Goal: Information Seeking & Learning: Learn about a topic

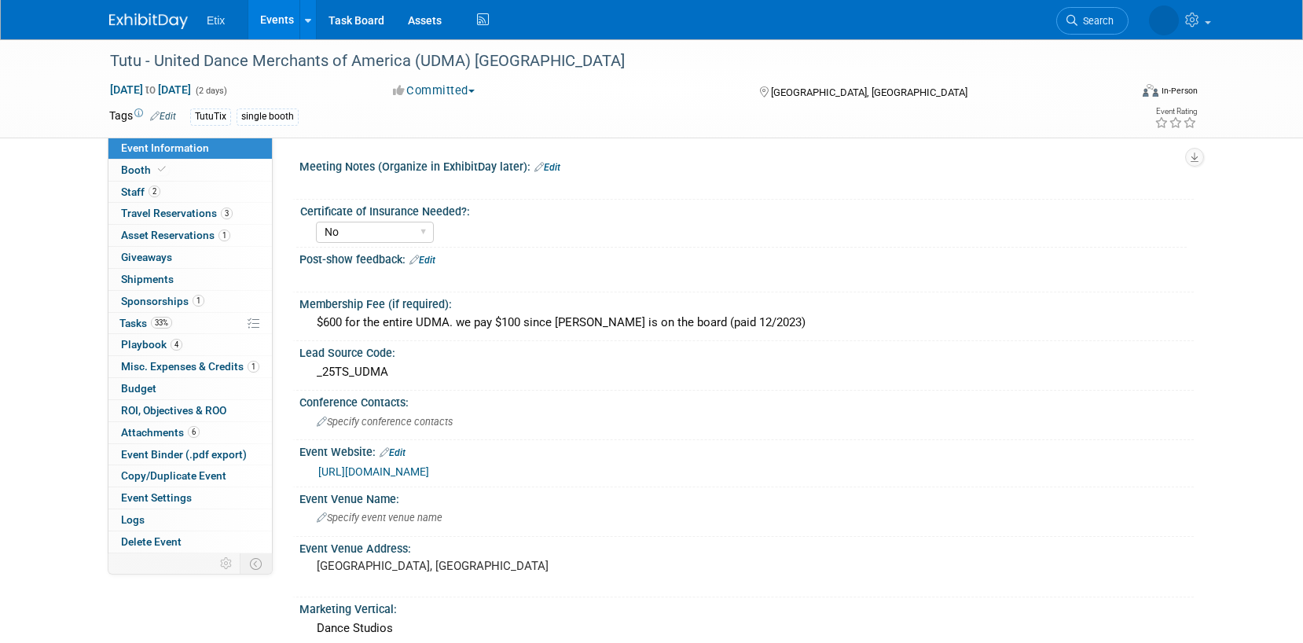
select select "No"
click at [275, 21] on link "Events" at bounding box center [276, 19] width 57 height 39
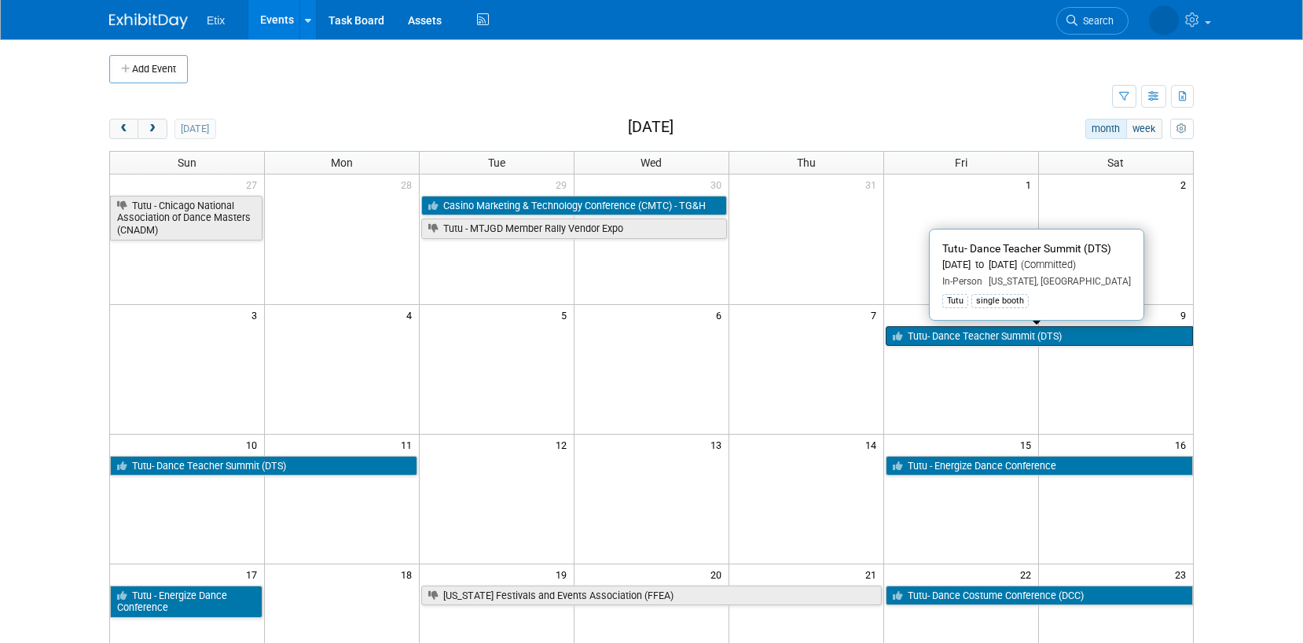
click at [913, 338] on link "Tutu- Dance Teacher Summit (DTS)" at bounding box center [1039, 336] width 307 height 20
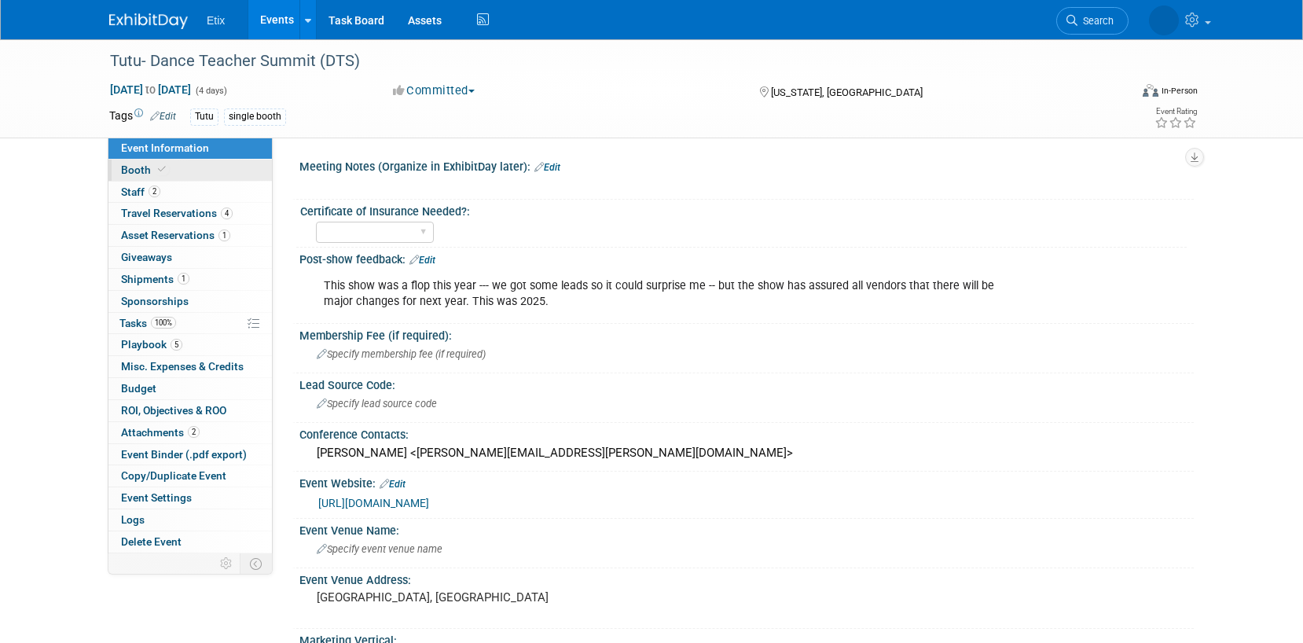
click at [188, 164] on link "Booth" at bounding box center [190, 170] width 164 height 21
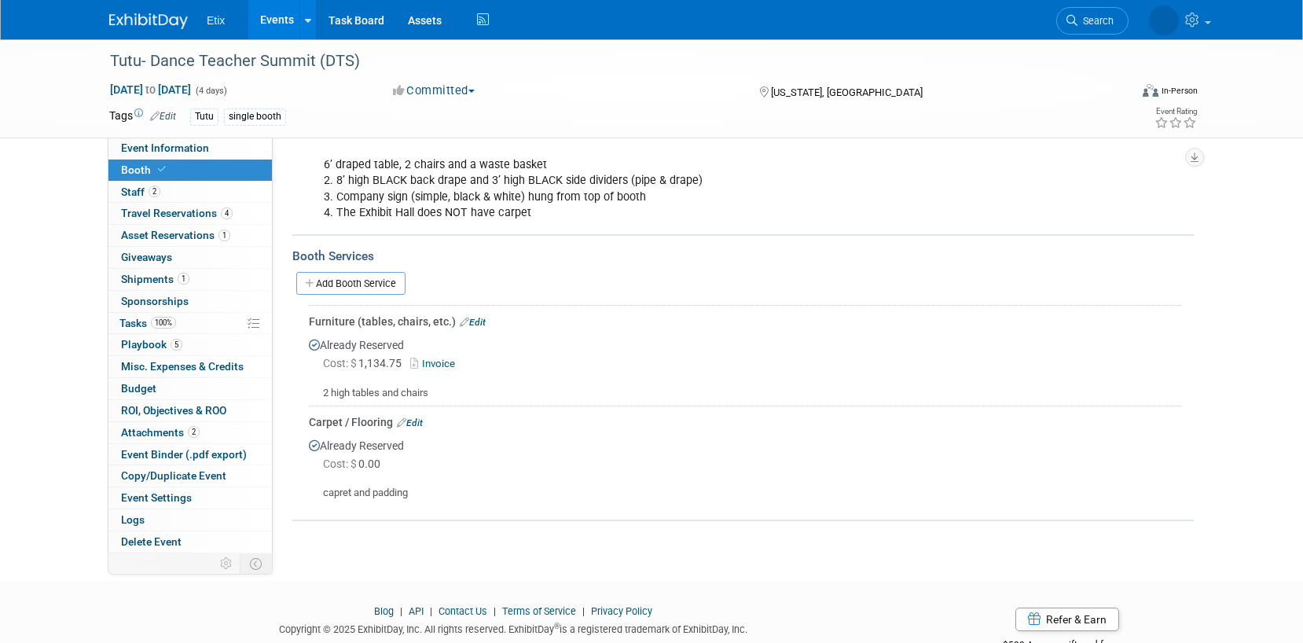
scroll to position [571, 0]
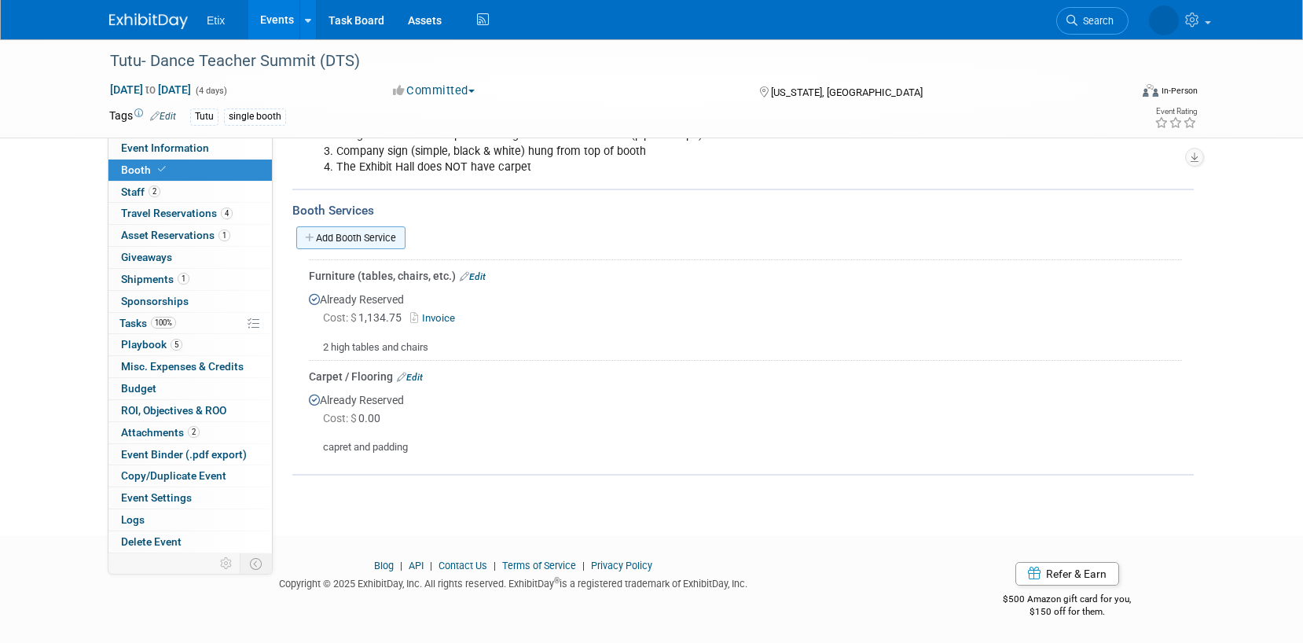
click at [333, 226] on link "Add Booth Service" at bounding box center [350, 237] width 109 height 23
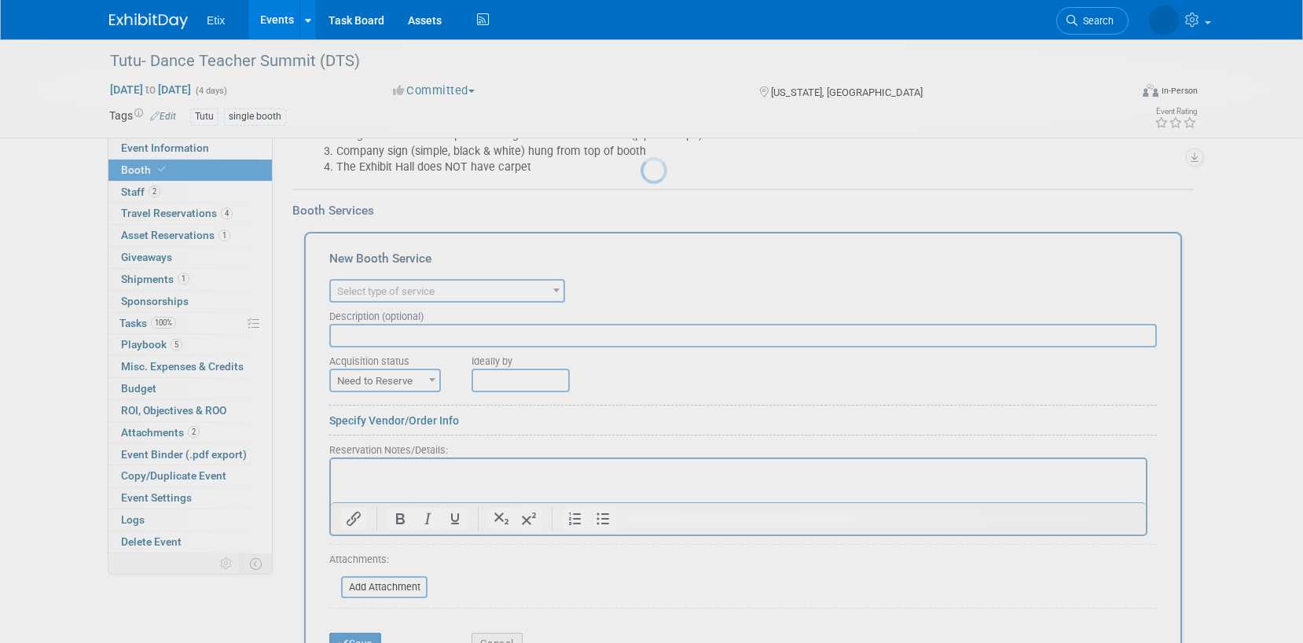
scroll to position [0, 0]
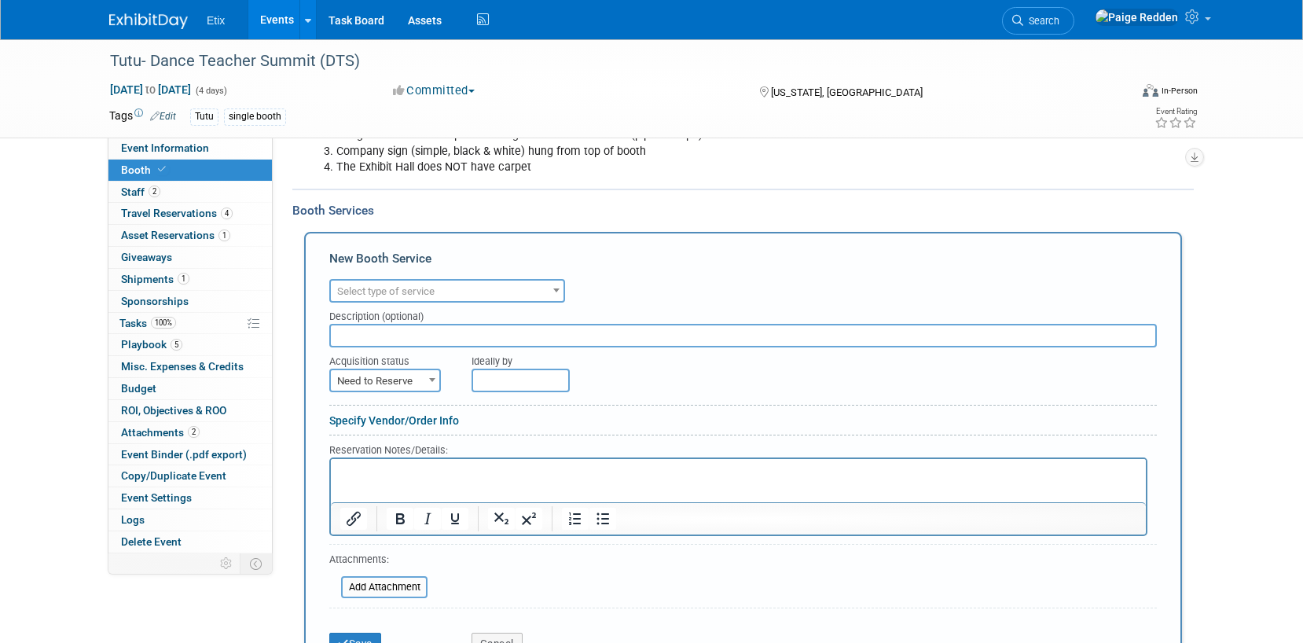
click at [351, 287] on span "Select type of service" at bounding box center [385, 291] width 97 height 12
type input "mat"
select select "10"
click at [358, 391] on form "Audio / Video Carpet / Flooring Catering / Food / Beverage Floral / Decorative …" at bounding box center [743, 469] width 828 height 388
click at [355, 380] on span "Need to Reserve" at bounding box center [385, 381] width 108 height 22
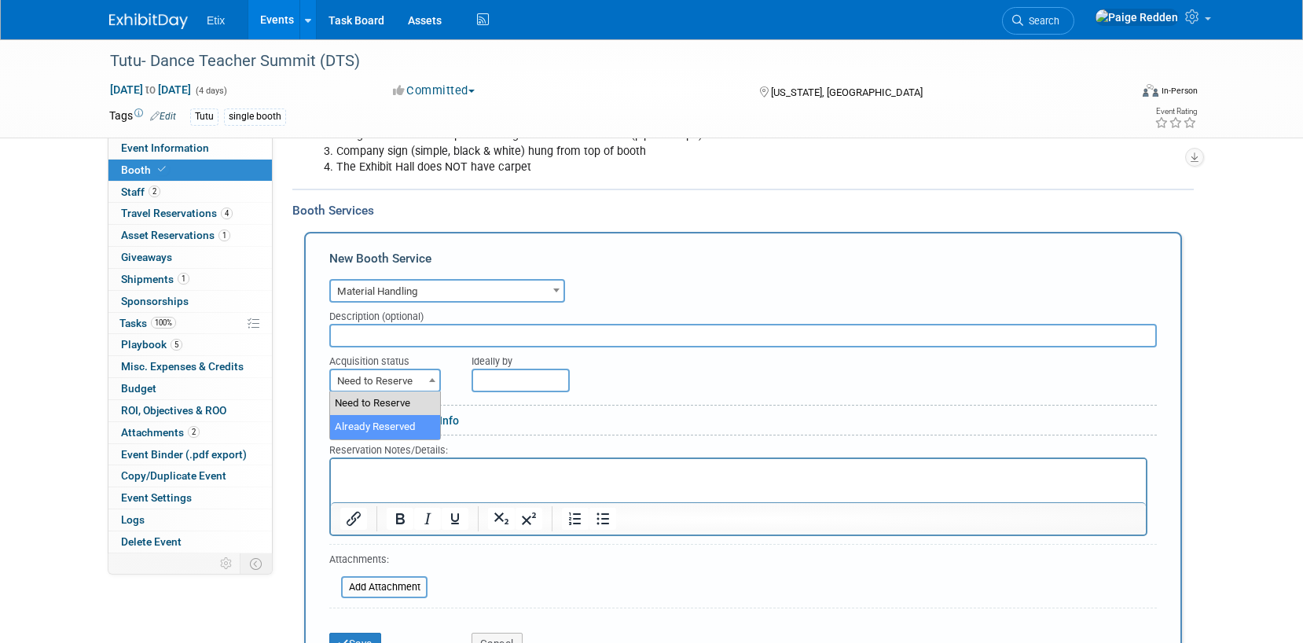
select select "2"
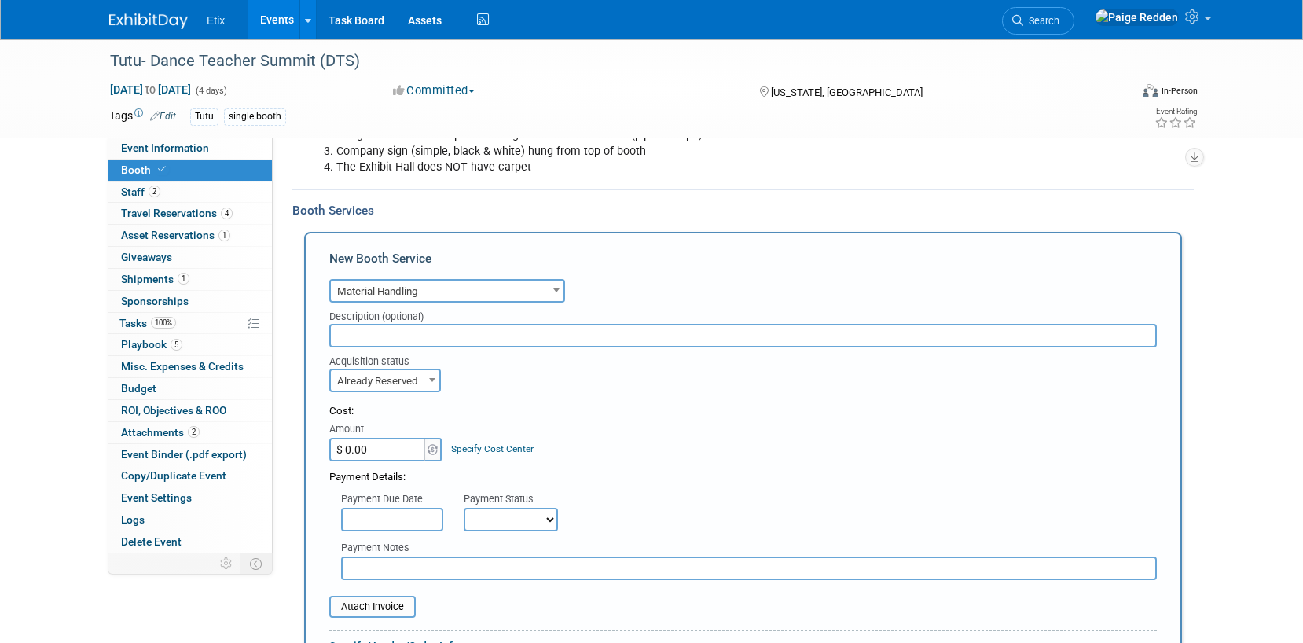
click at [374, 453] on input "$ 0.00" at bounding box center [378, 450] width 98 height 24
click at [388, 450] on input "$ 14.00" at bounding box center [378, 450] width 98 height 24
click at [401, 450] on input "$ 1,492.00" at bounding box center [378, 450] width 98 height 24
type input "$ 1,492.40"
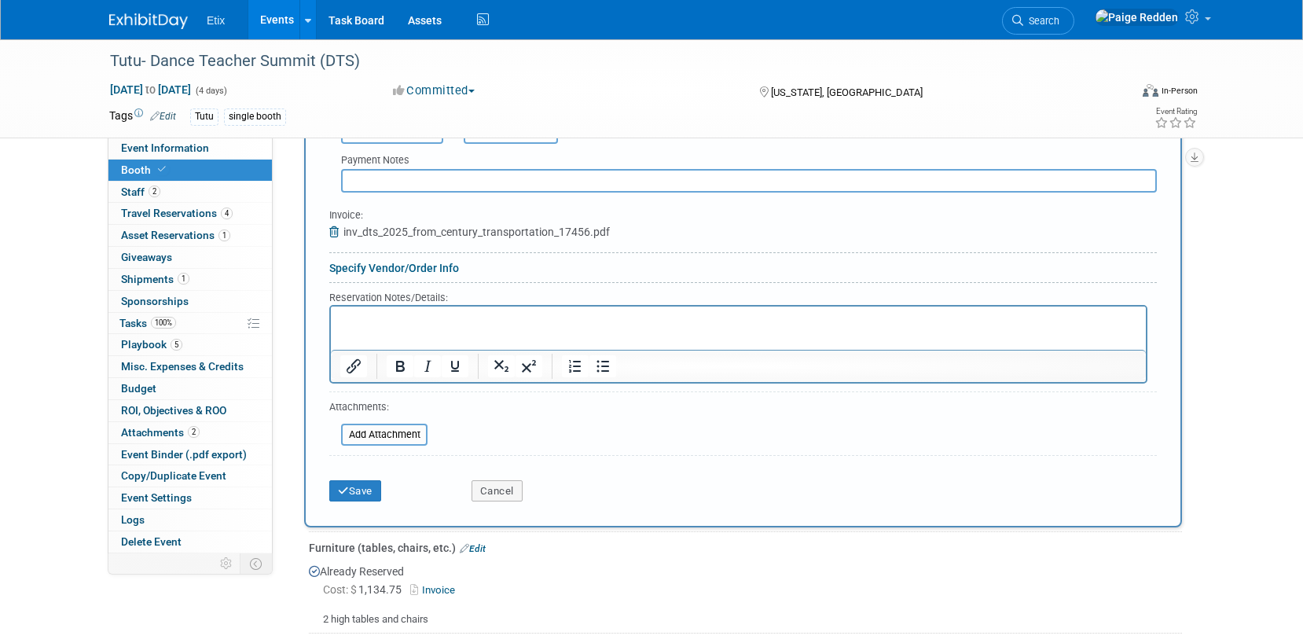
scroll to position [967, 0]
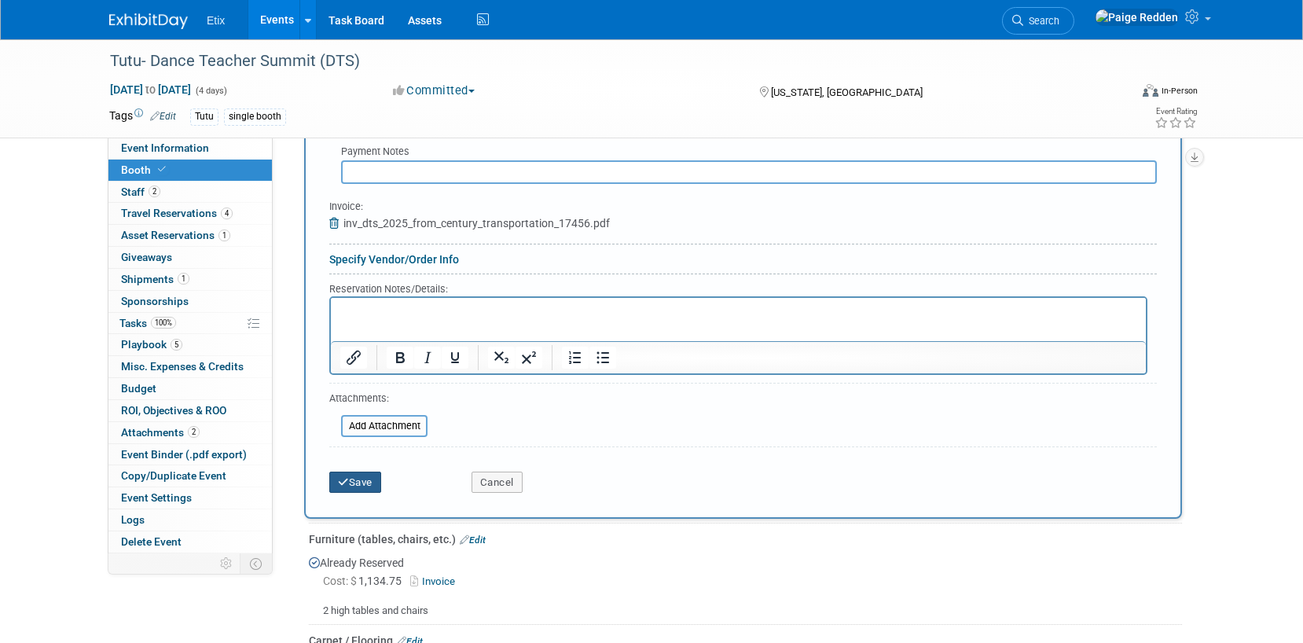
click at [361, 477] on button "Save" at bounding box center [355, 483] width 52 height 22
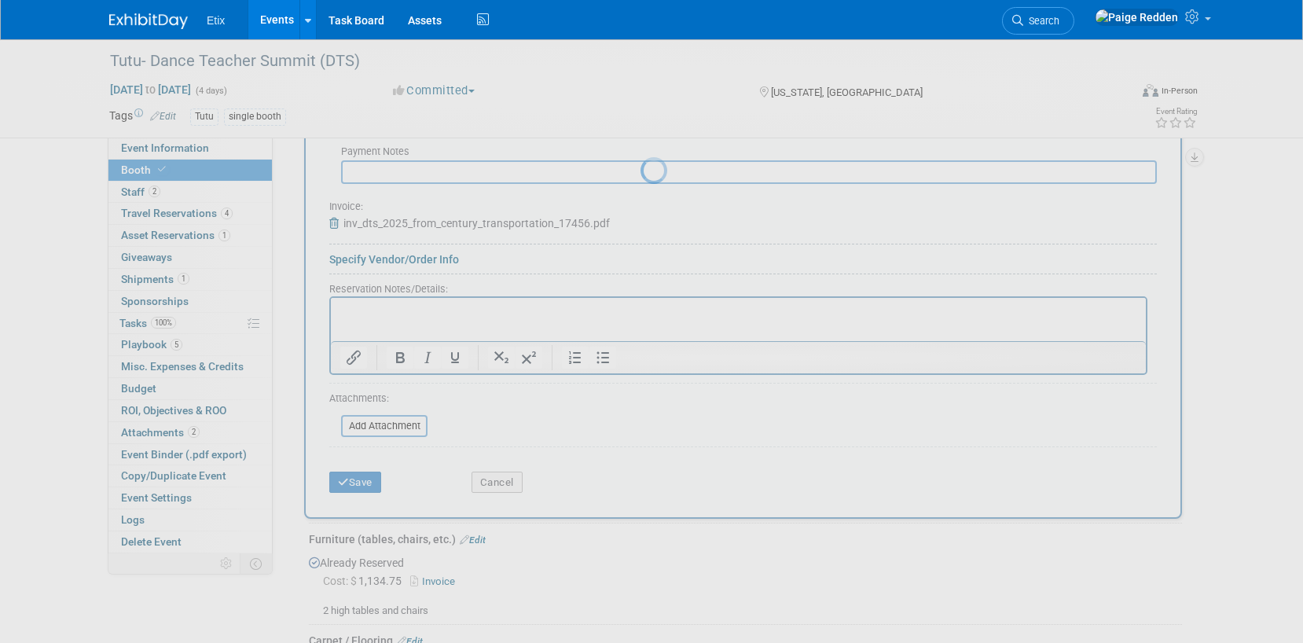
scroll to position [656, 0]
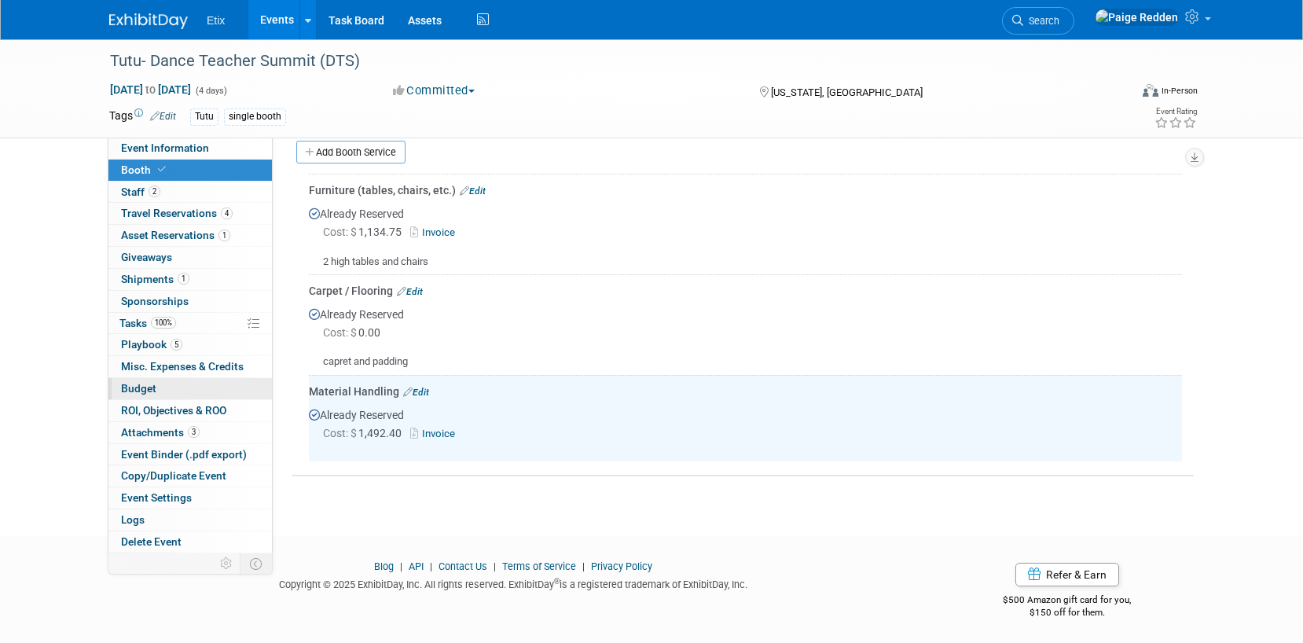
click at [167, 393] on link "Budget" at bounding box center [190, 388] width 164 height 21
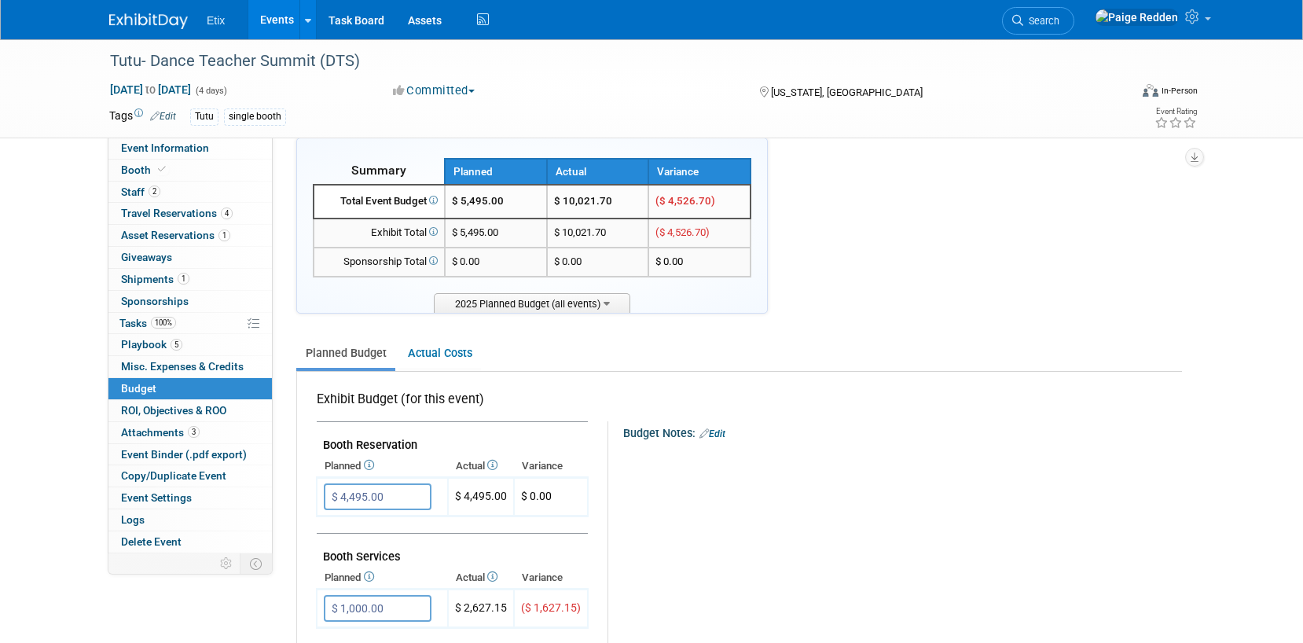
scroll to position [0, 0]
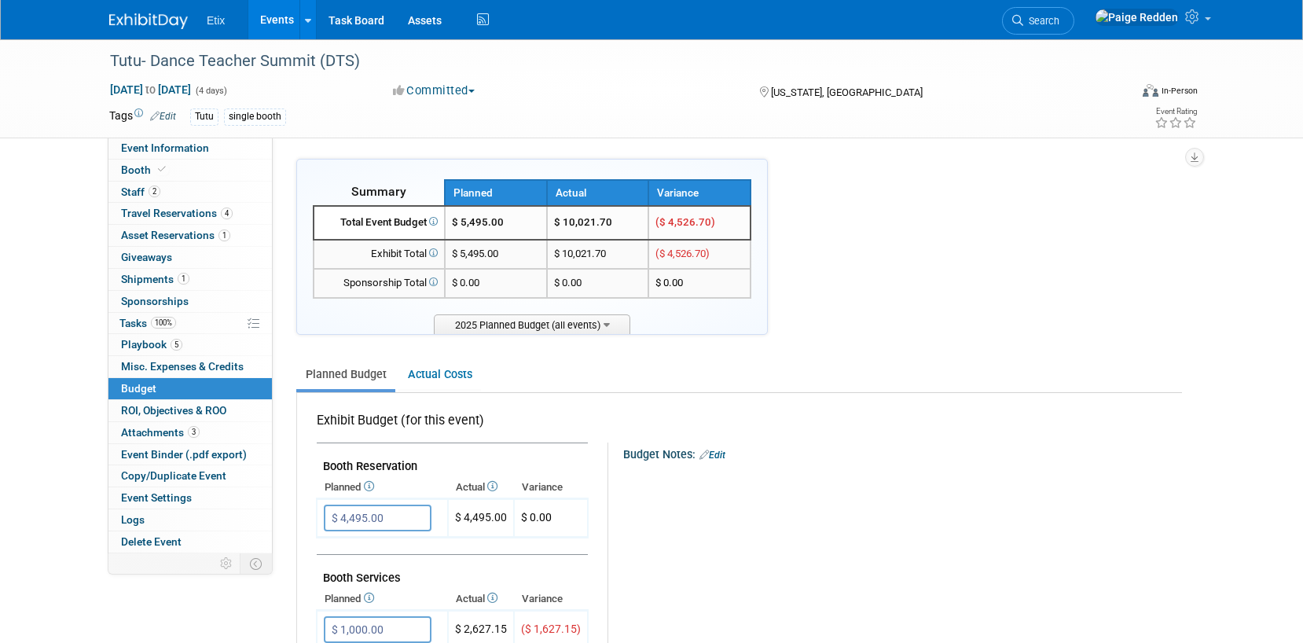
click at [279, 0] on link "Events" at bounding box center [276, 19] width 57 height 39
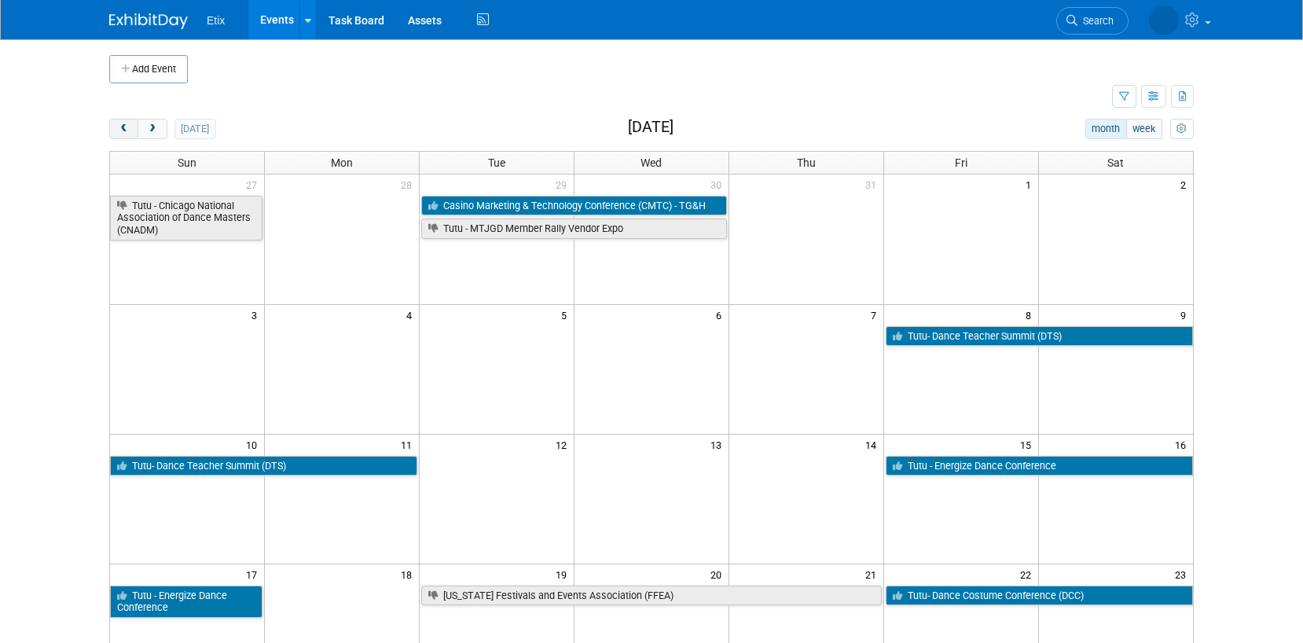
click at [124, 125] on span "prev" at bounding box center [124, 129] width 12 height 10
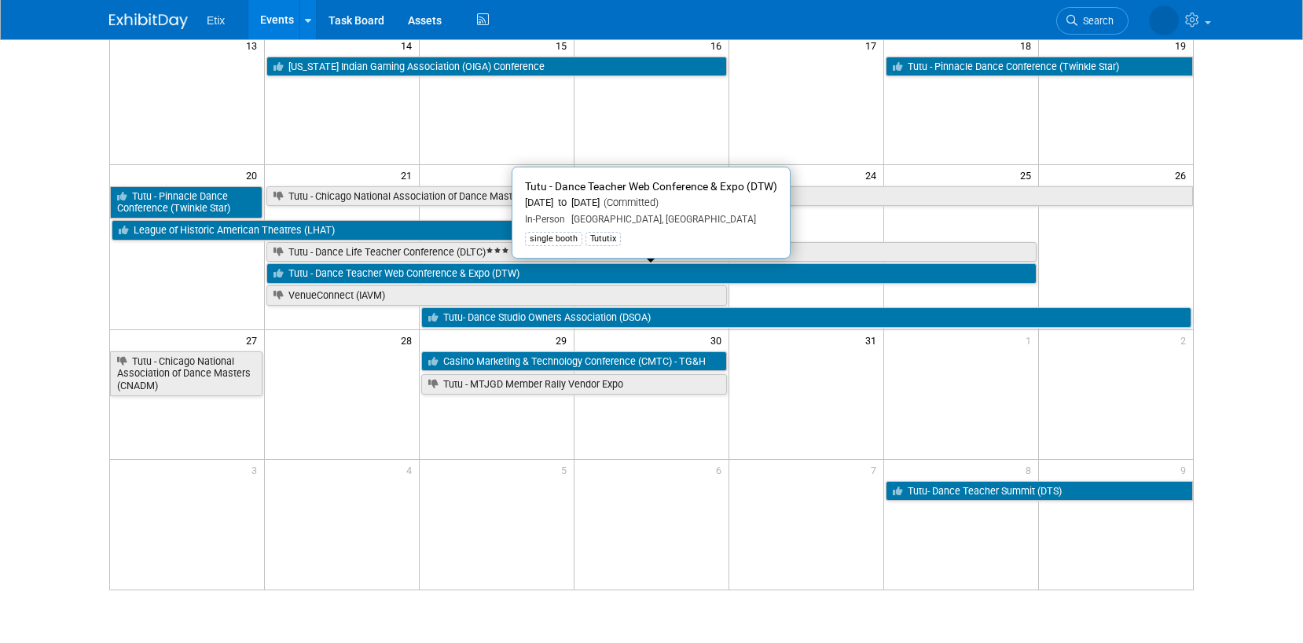
scroll to position [400, 0]
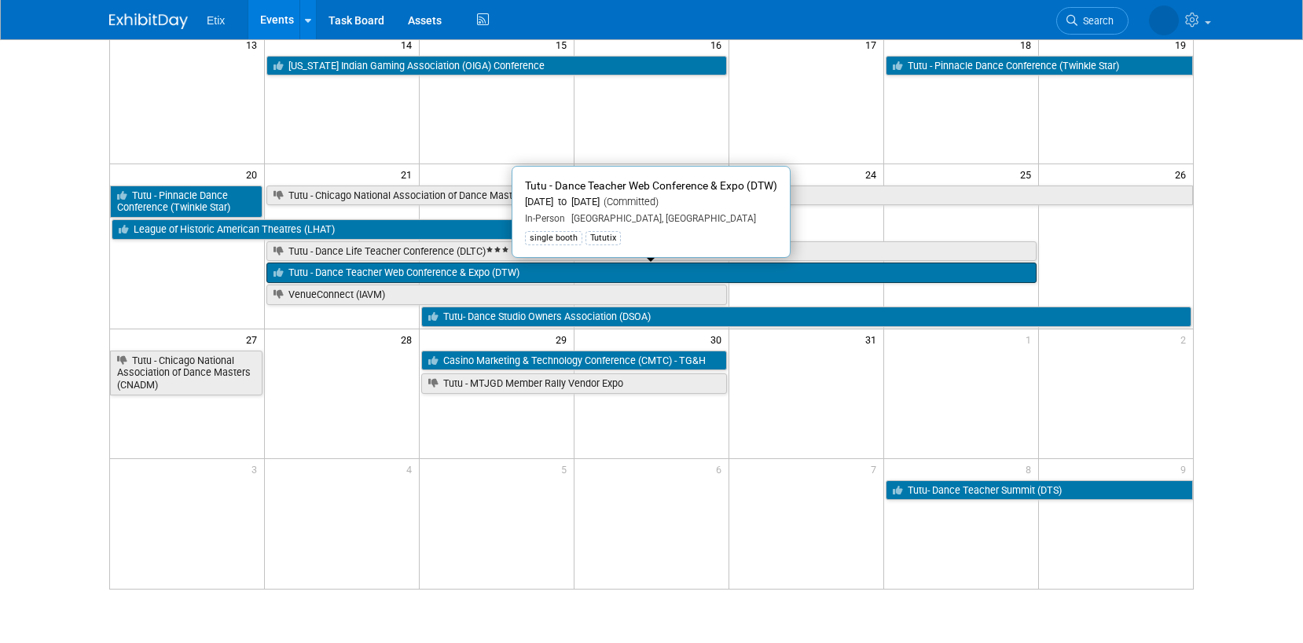
click at [405, 272] on link "Tutu - Dance Teacher Web Conference & Expo (DTW)" at bounding box center [651, 273] width 770 height 20
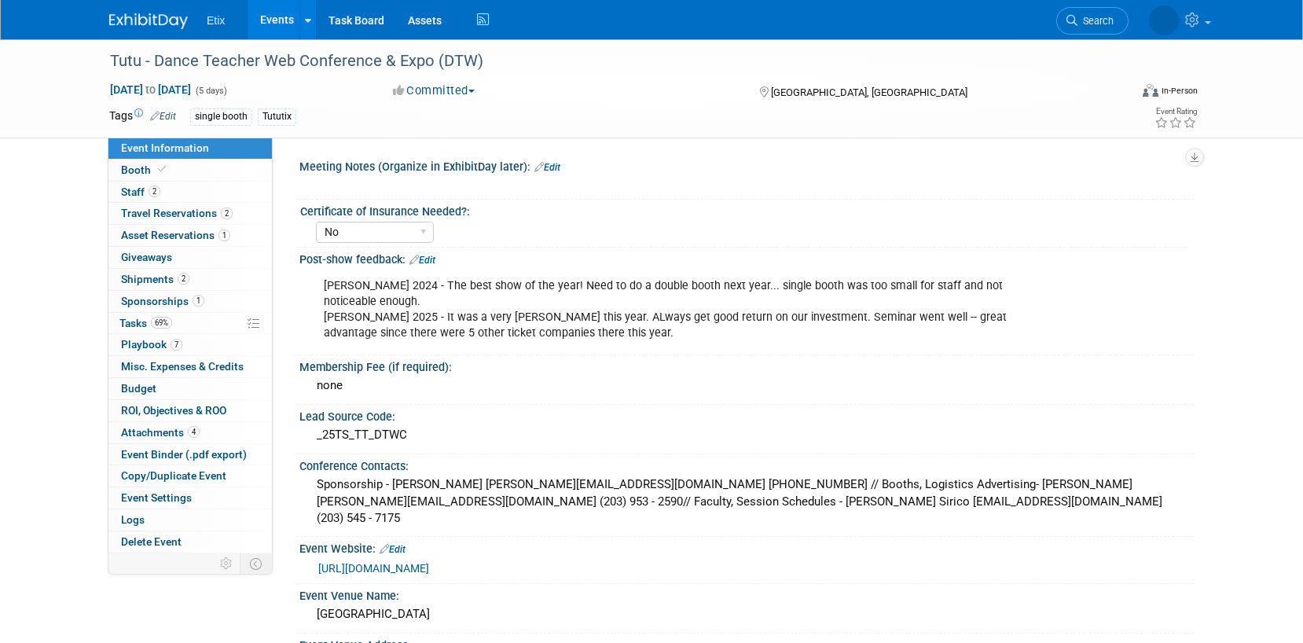
select select "No"
click at [201, 175] on link "Booth" at bounding box center [190, 170] width 164 height 21
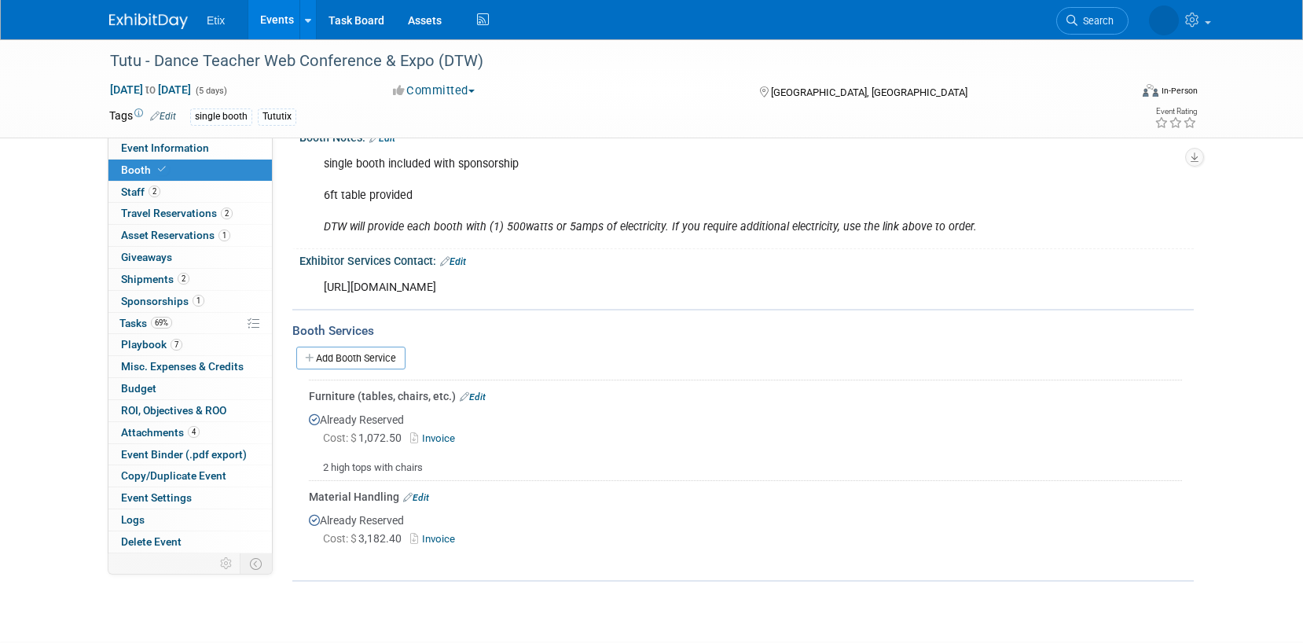
scroll to position [232, 0]
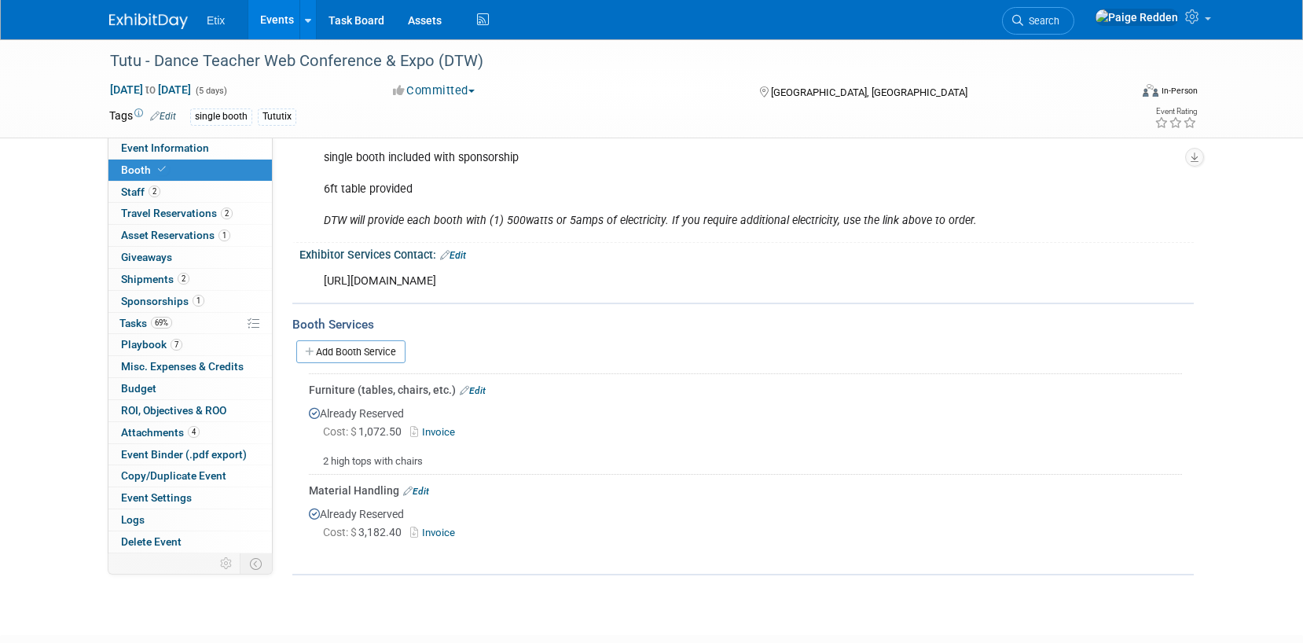
click at [263, 18] on link "Events" at bounding box center [276, 19] width 57 height 39
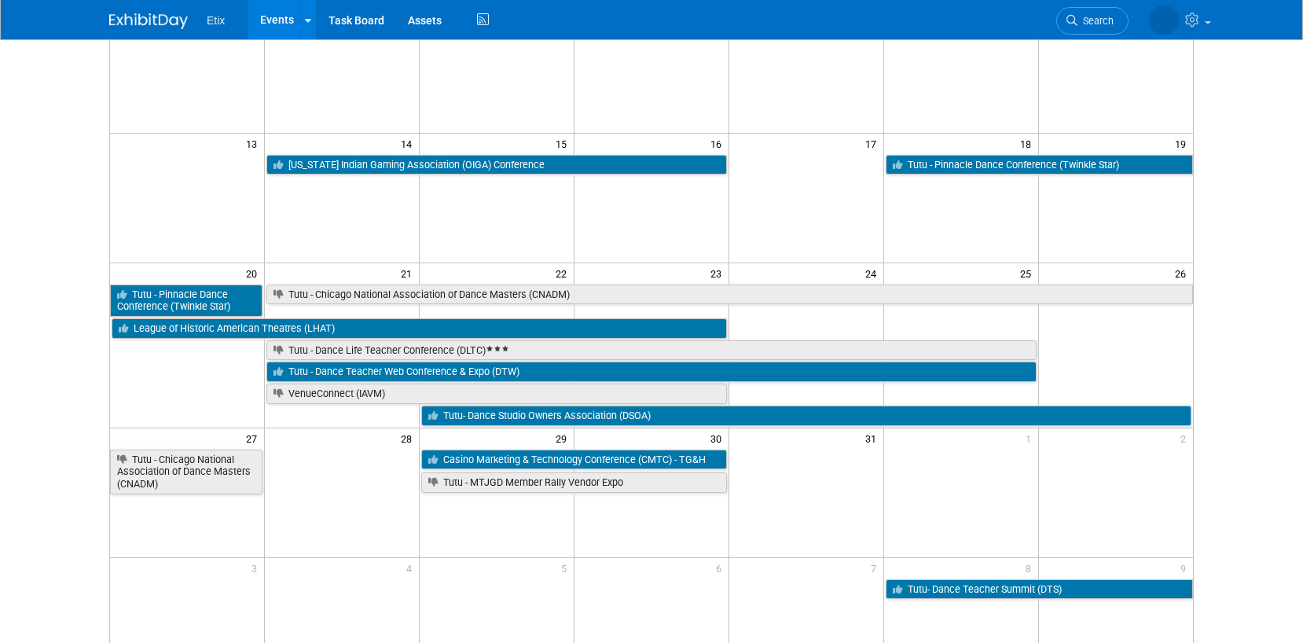
scroll to position [299, 0]
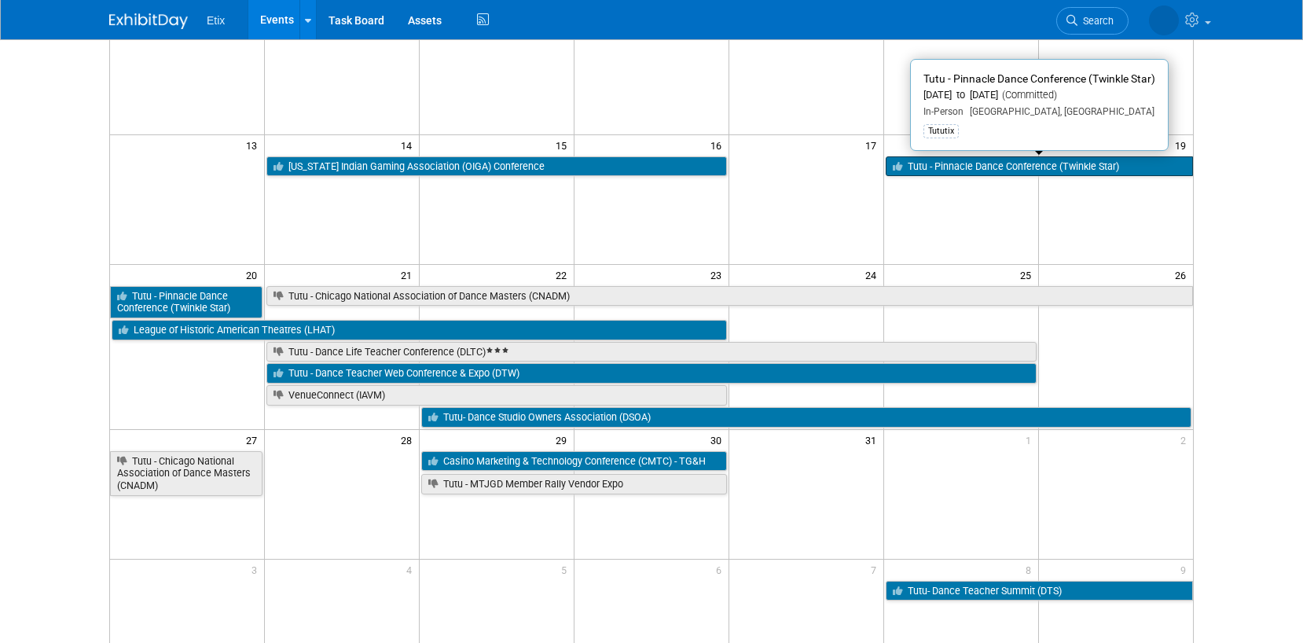
click at [900, 167] on icon at bounding box center [900, 167] width 15 height 10
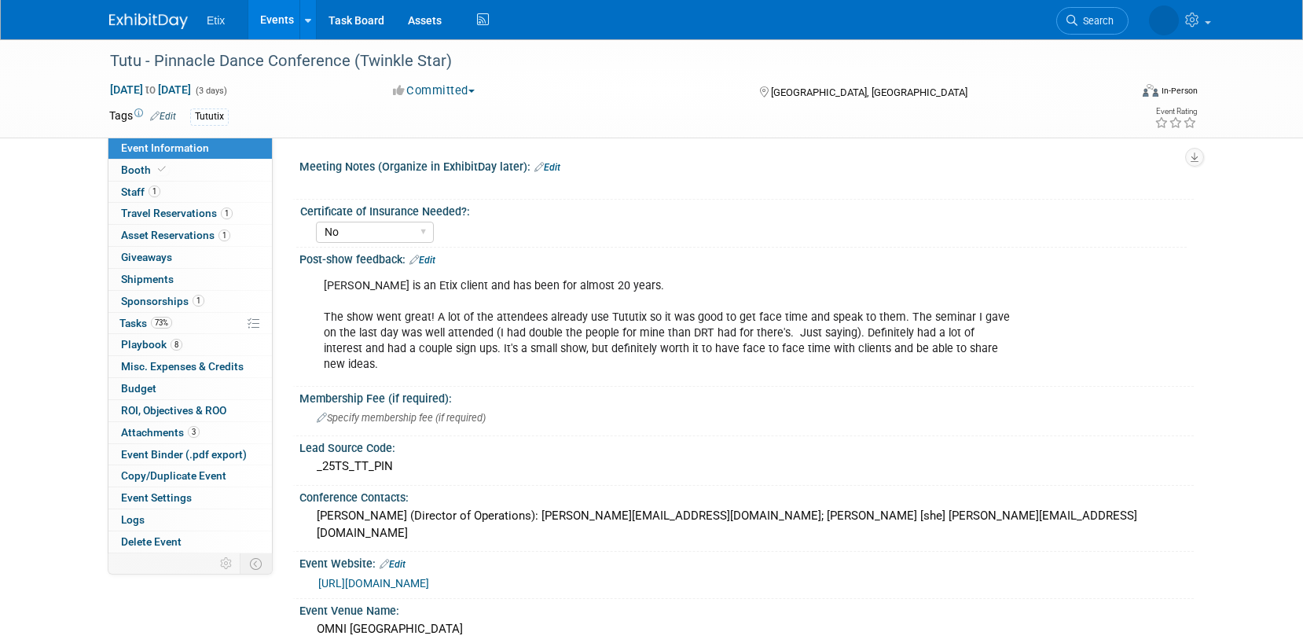
select select "No"
click at [201, 173] on link "Booth" at bounding box center [190, 170] width 164 height 21
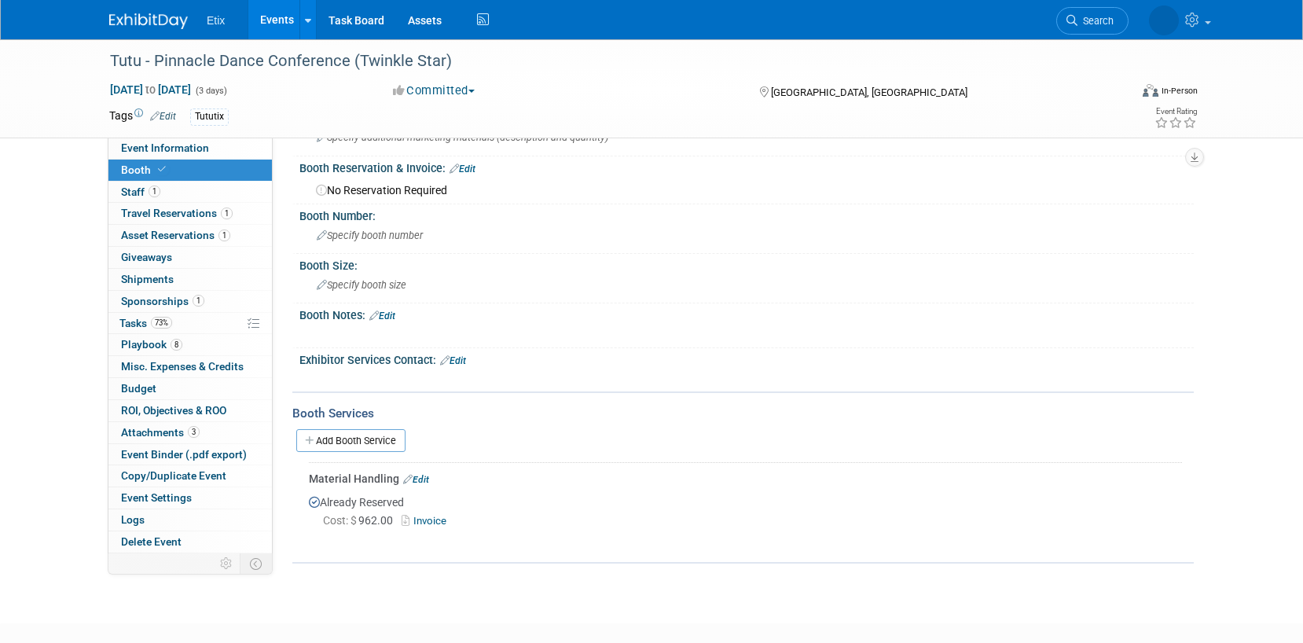
scroll to position [50, 0]
click at [284, 24] on link "Events" at bounding box center [276, 19] width 57 height 39
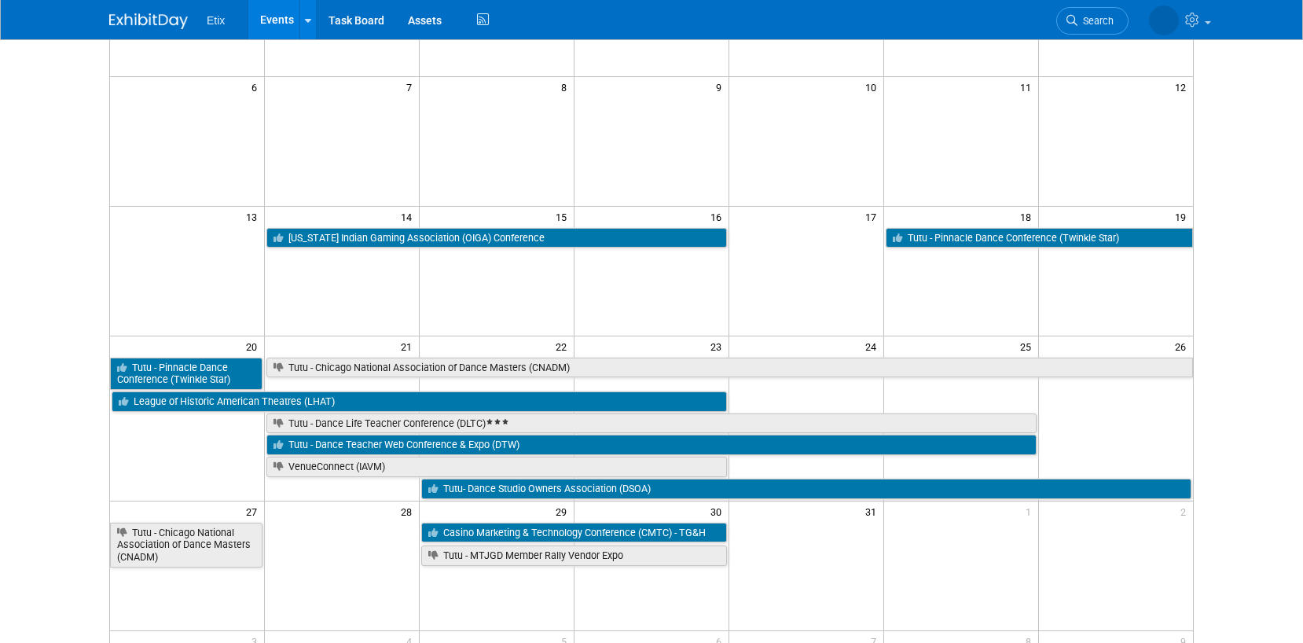
scroll to position [236, 0]
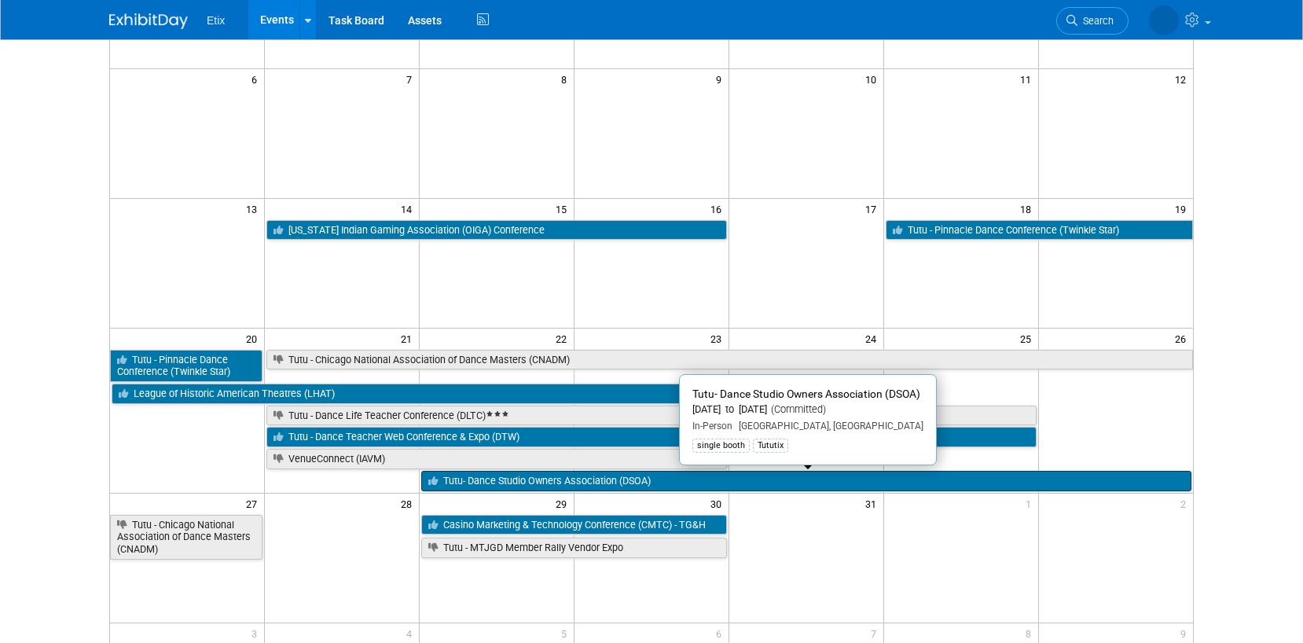
click at [450, 480] on link "Tutu- Dance Studio Owners Association (DSOA)" at bounding box center [806, 481] width 770 height 20
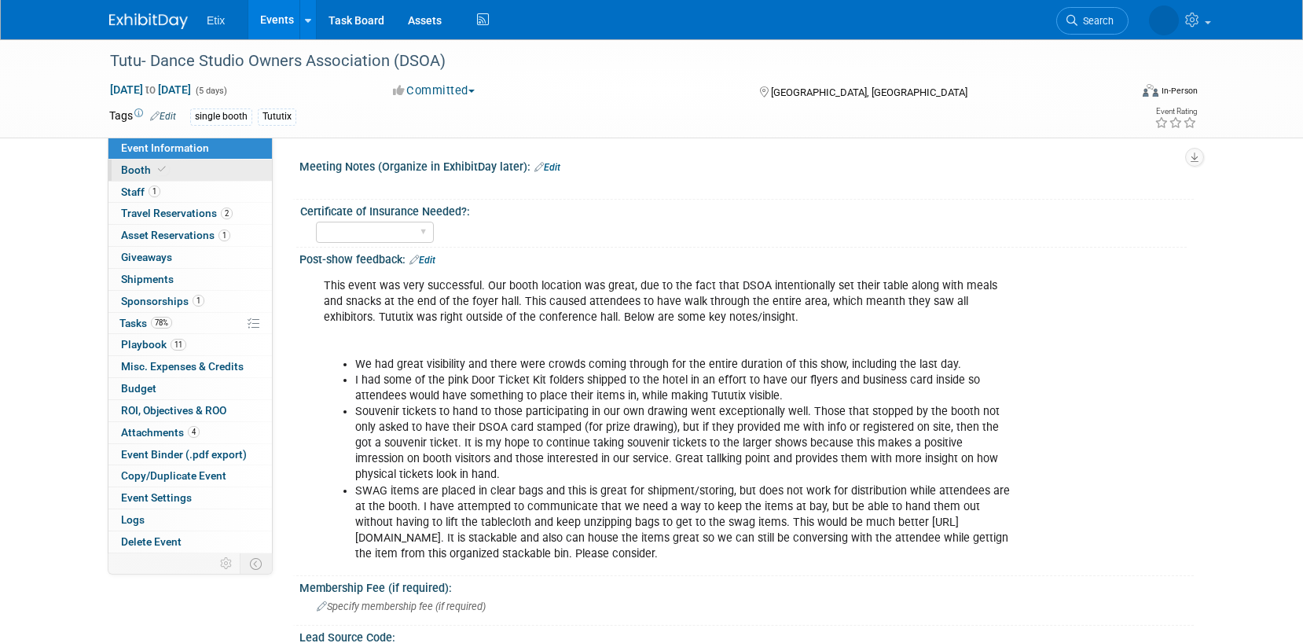
click at [178, 174] on link "Booth" at bounding box center [190, 170] width 164 height 21
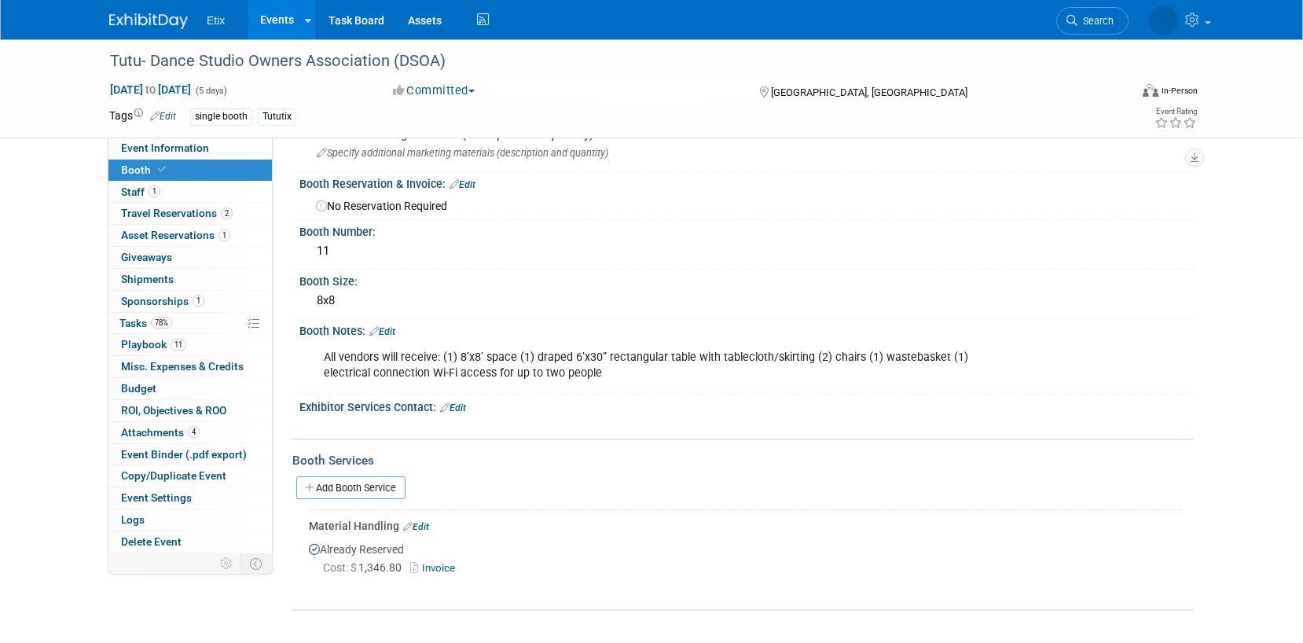
scroll to position [38, 0]
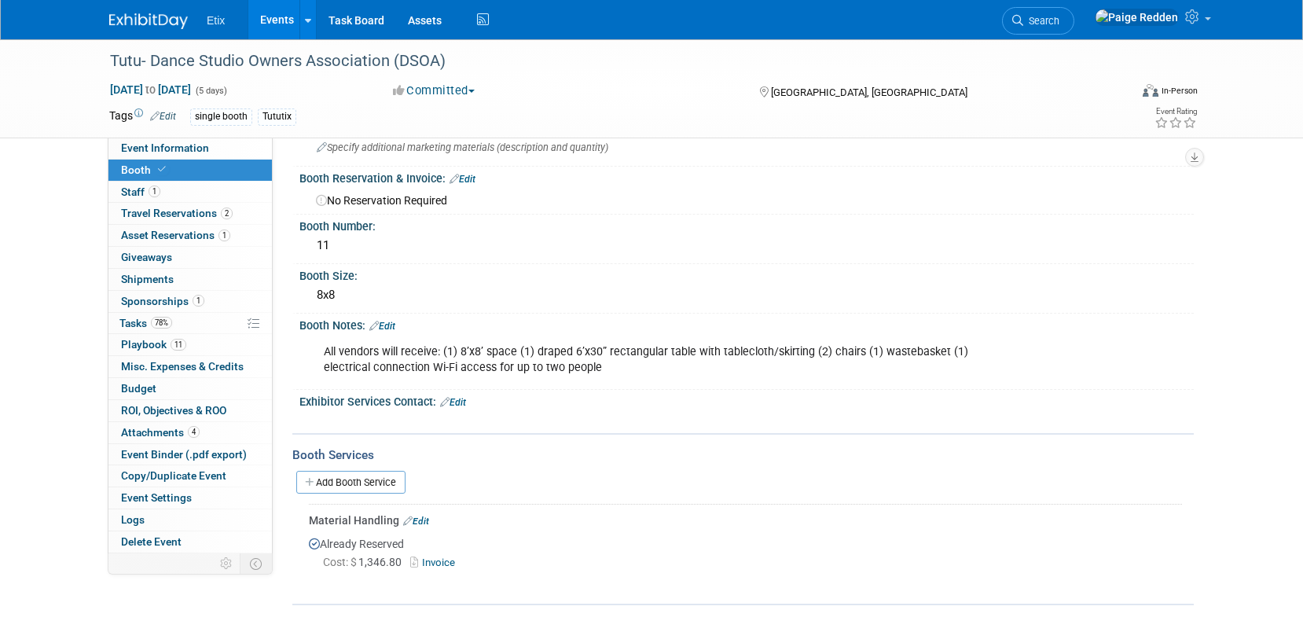
click at [273, 25] on link "Events" at bounding box center [276, 19] width 57 height 39
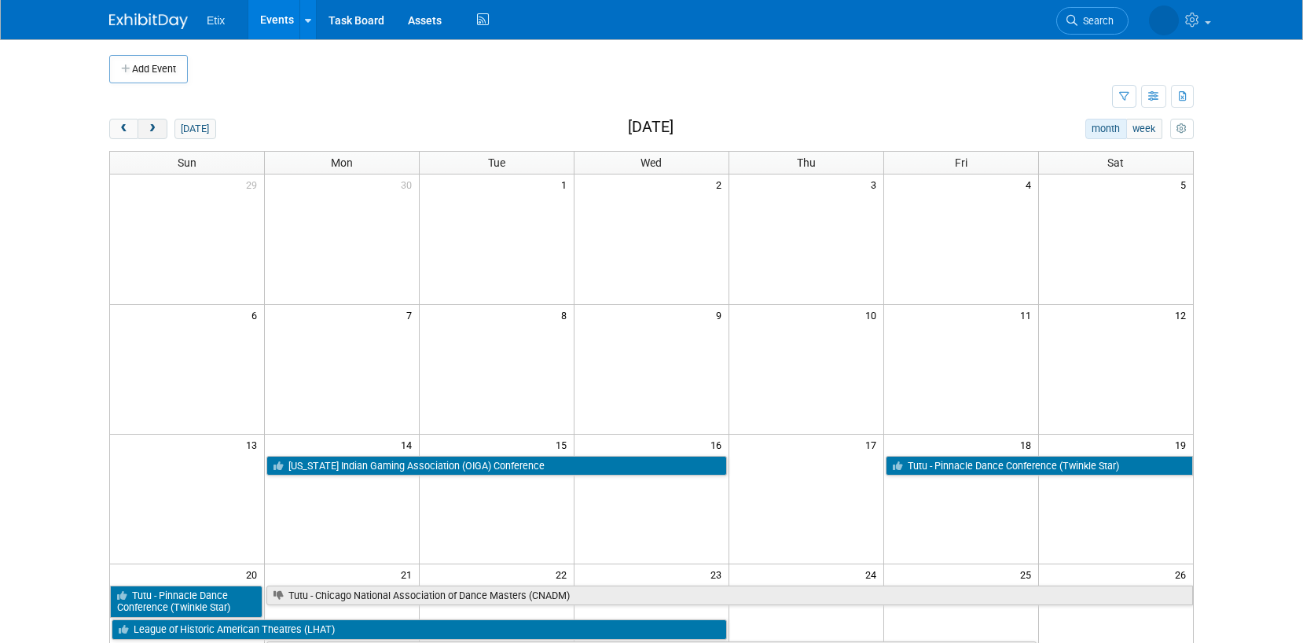
click at [152, 127] on span "next" at bounding box center [152, 129] width 12 height 10
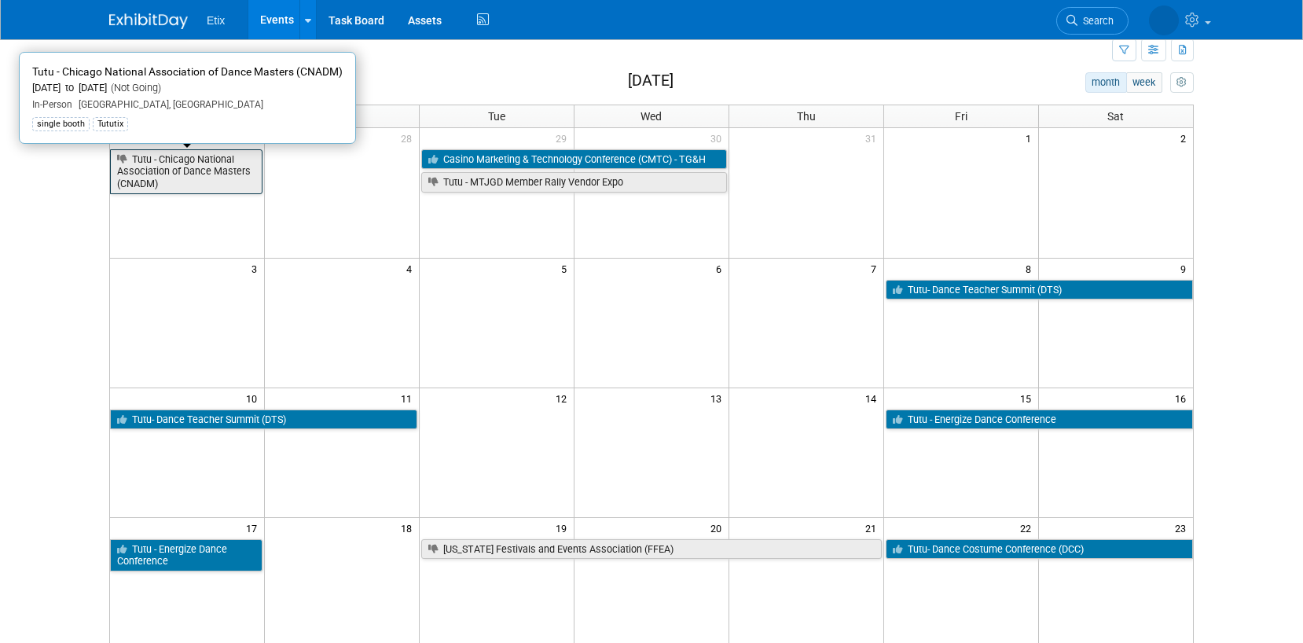
scroll to position [23, 0]
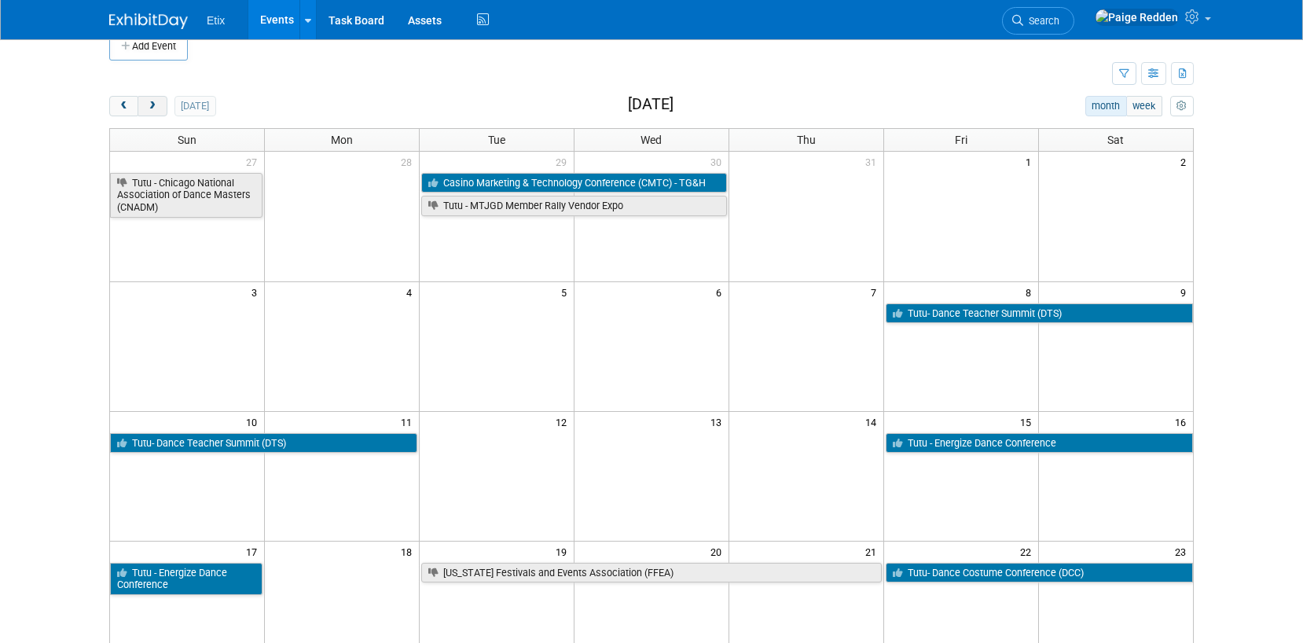
click at [159, 105] on button "next" at bounding box center [152, 106] width 29 height 20
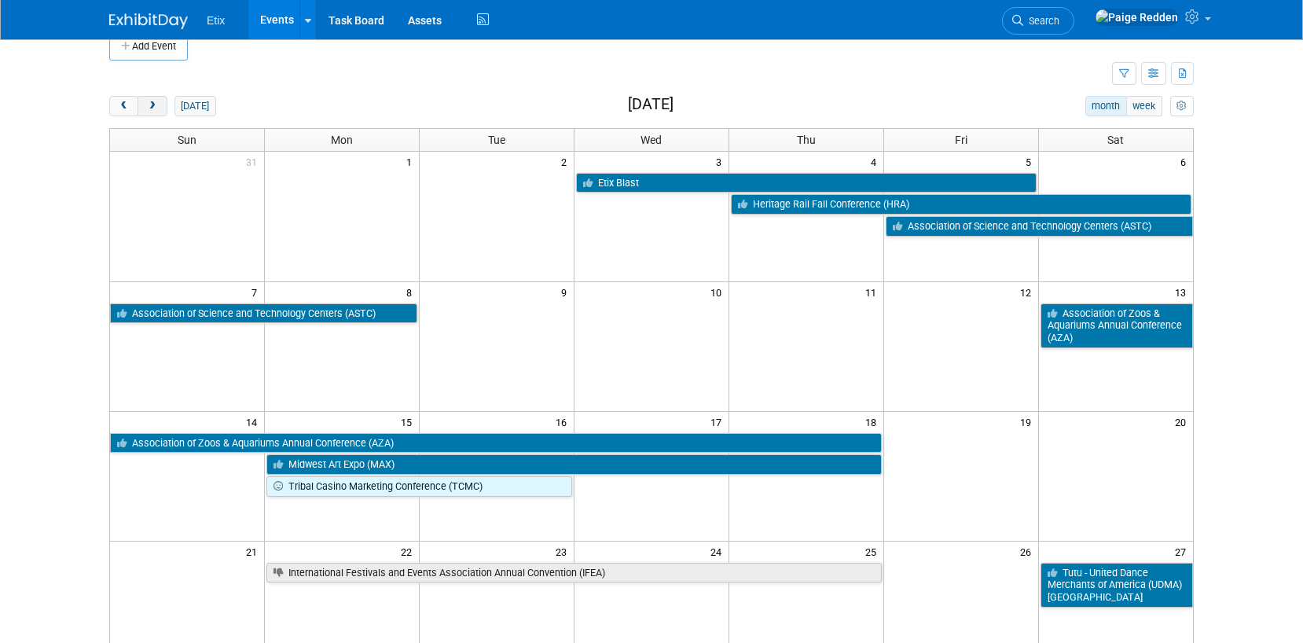
click at [159, 105] on button "next" at bounding box center [152, 106] width 29 height 20
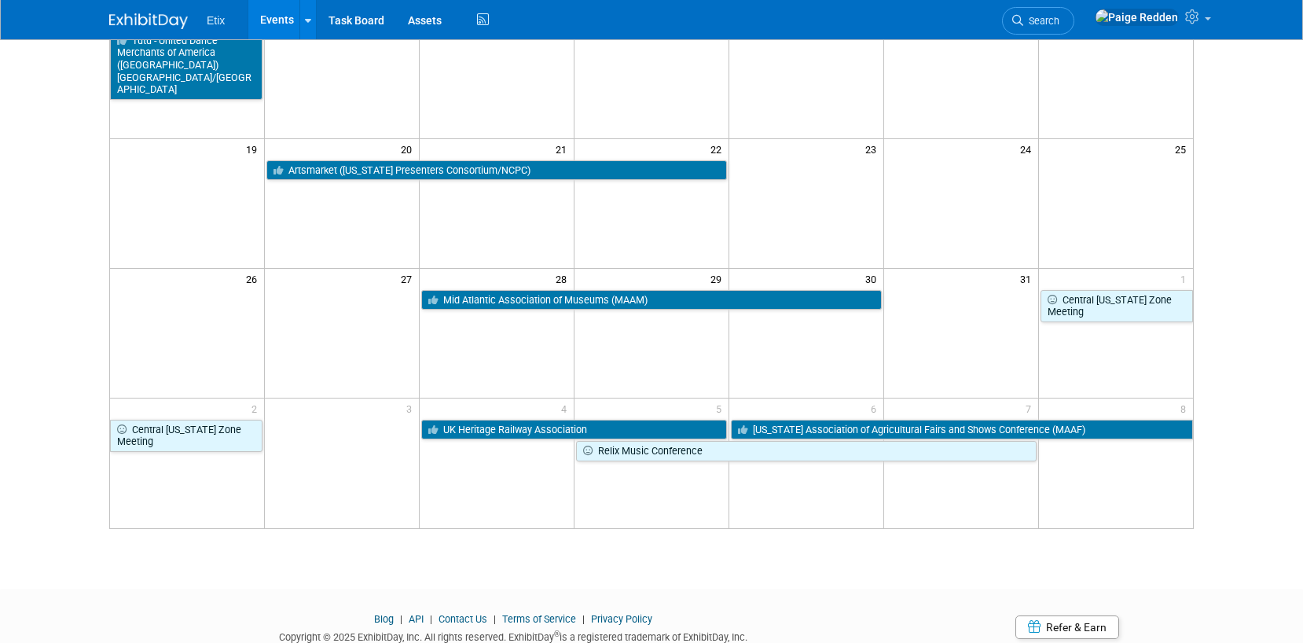
scroll to position [424, 0]
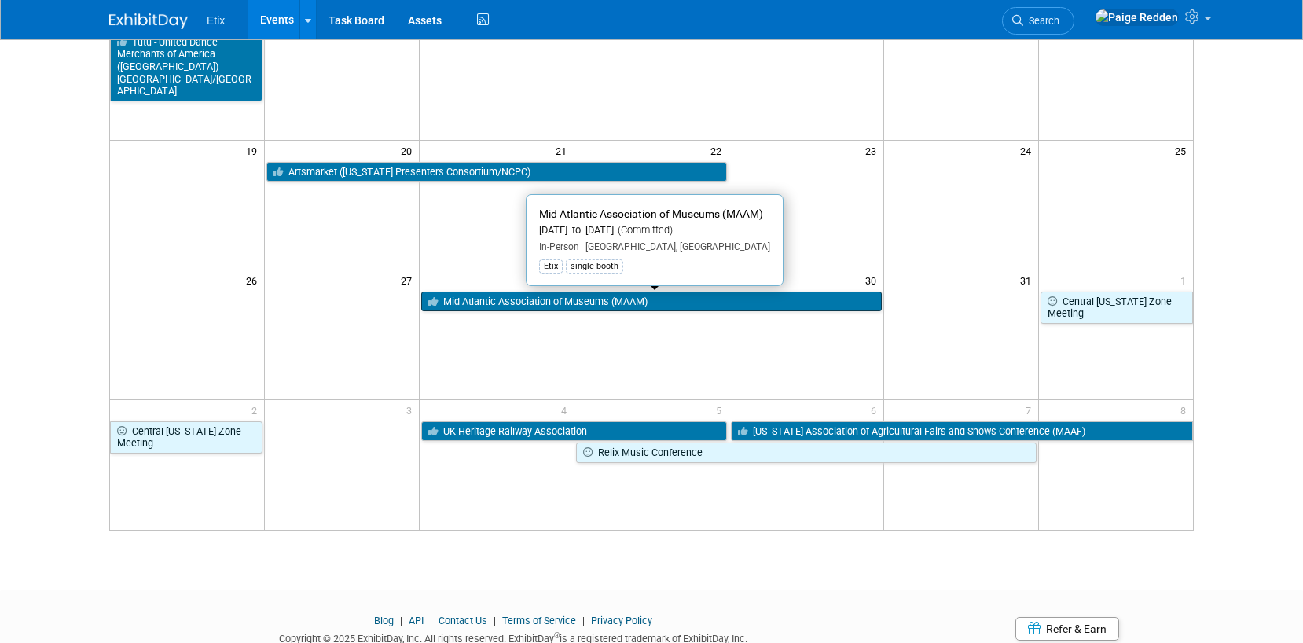
click at [461, 302] on link "Mid Atlantic Association of Museums (MAAM)" at bounding box center [651, 302] width 461 height 20
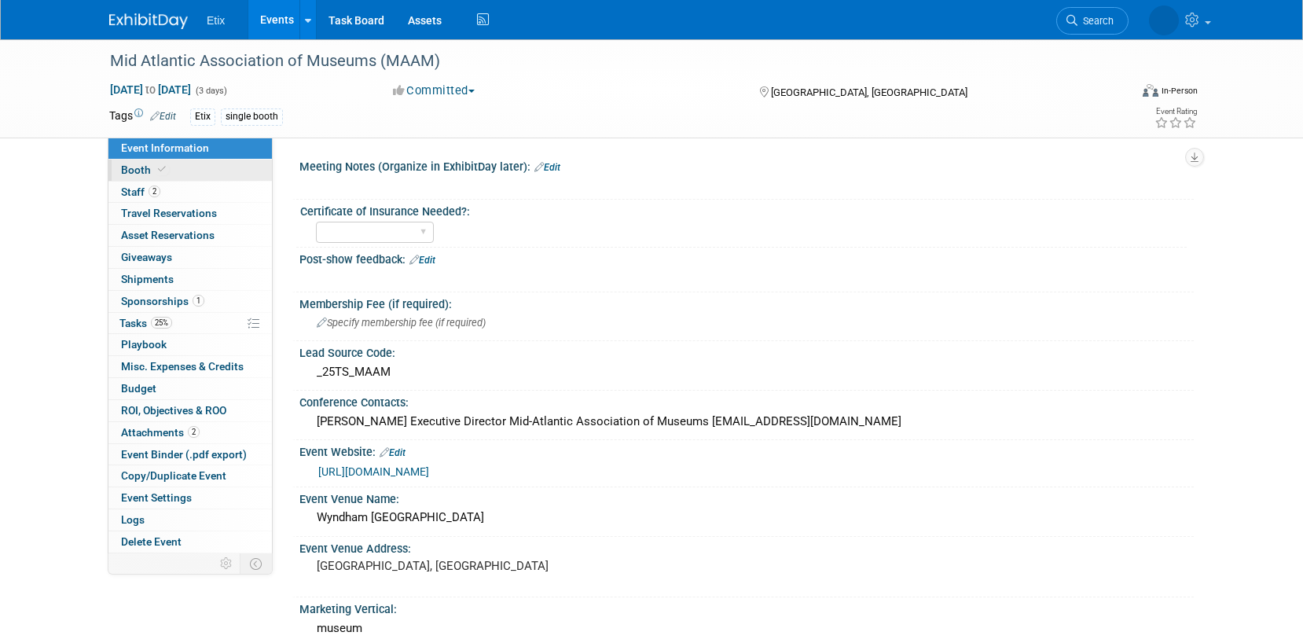
click at [168, 179] on link "Booth" at bounding box center [190, 170] width 164 height 21
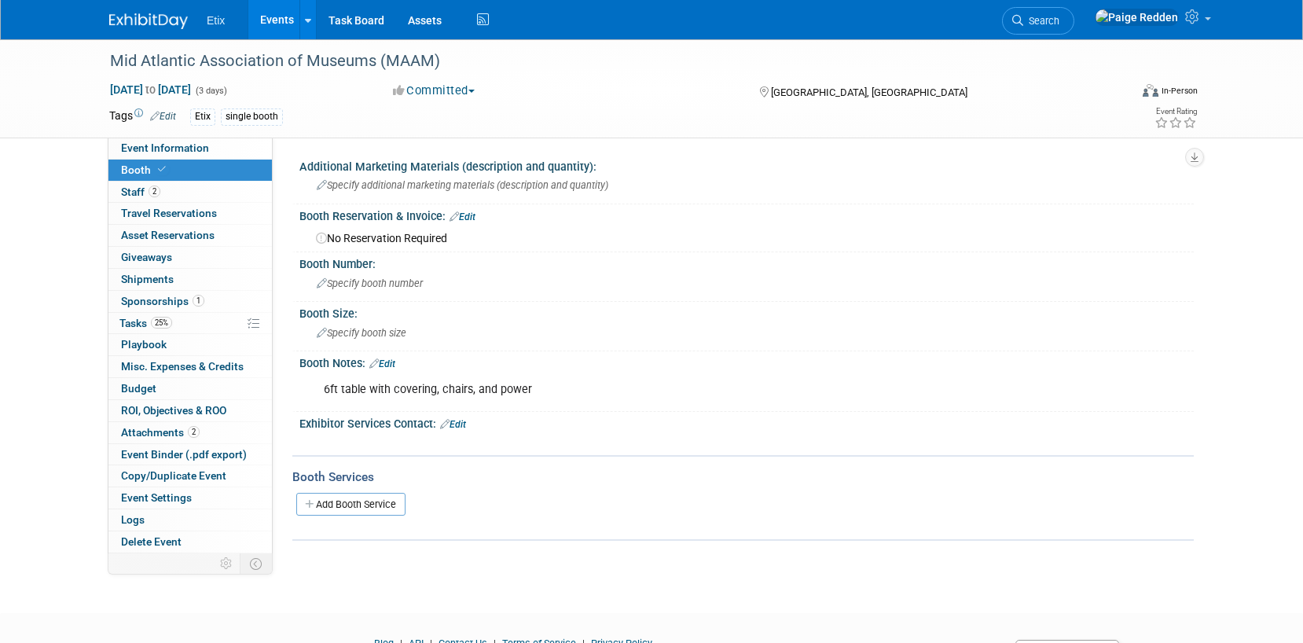
click at [265, 24] on link "Events" at bounding box center [276, 19] width 57 height 39
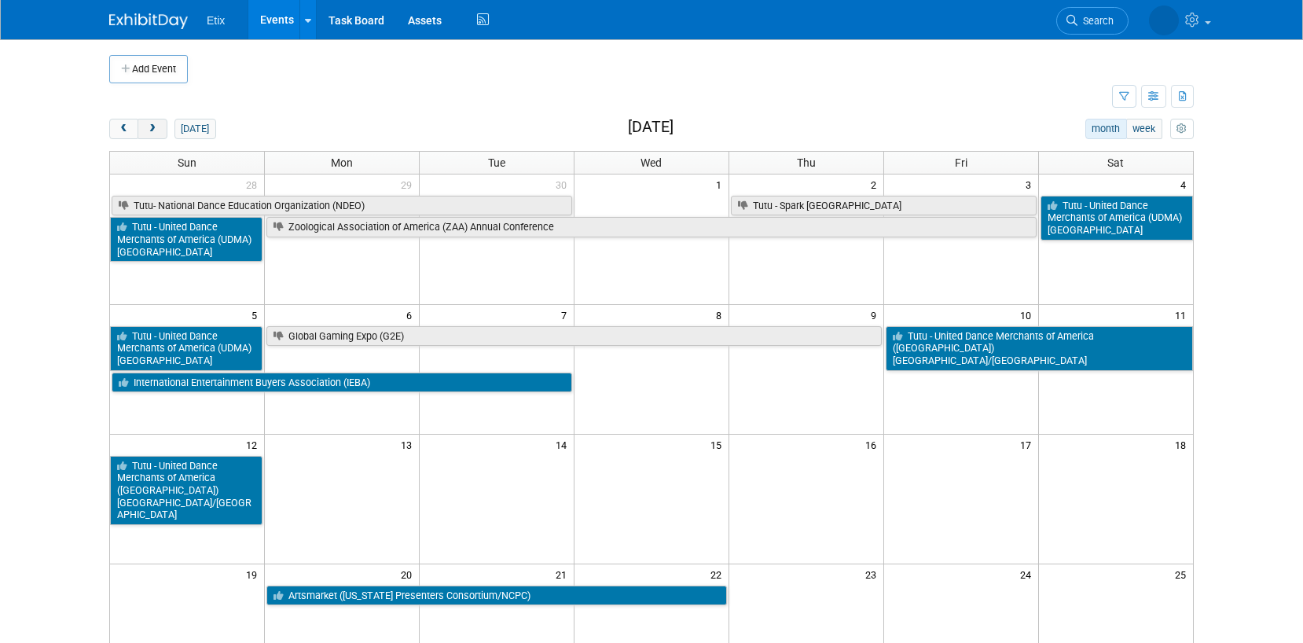
click at [152, 130] on span "next" at bounding box center [152, 129] width 12 height 10
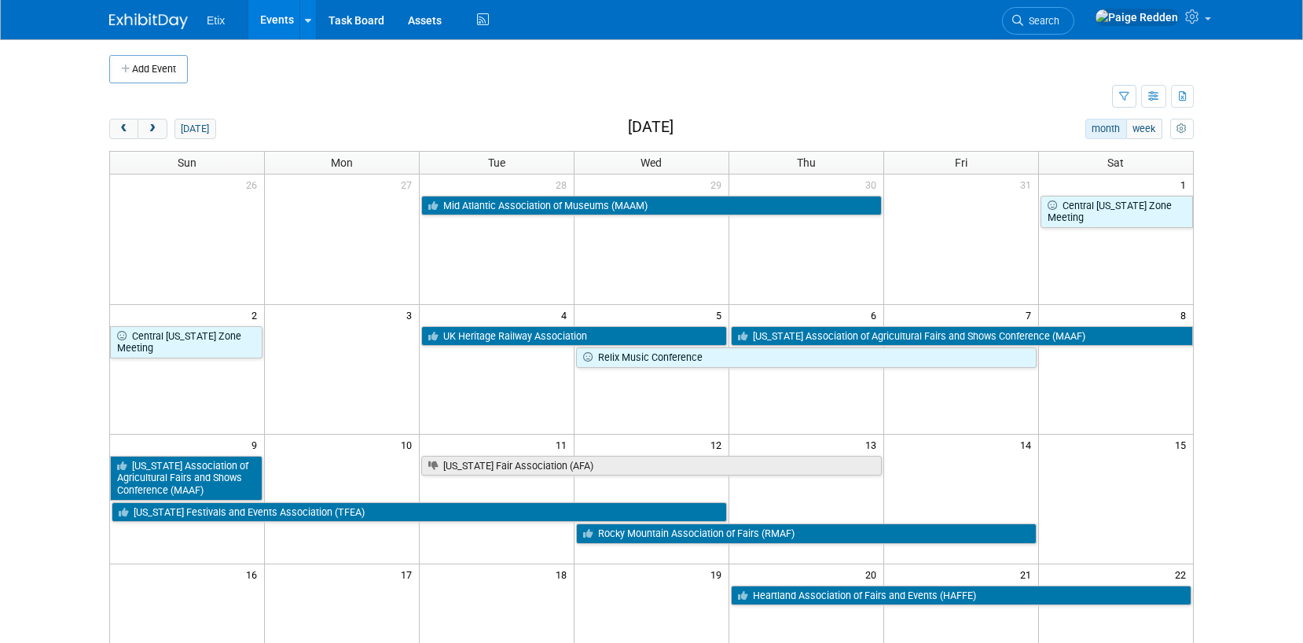
click at [119, 118] on div "Add Event New Event Duplicate Event Warning There is another event in your work…" at bounding box center [651, 512] width 1108 height 946
click at [123, 127] on span "prev" at bounding box center [124, 129] width 12 height 10
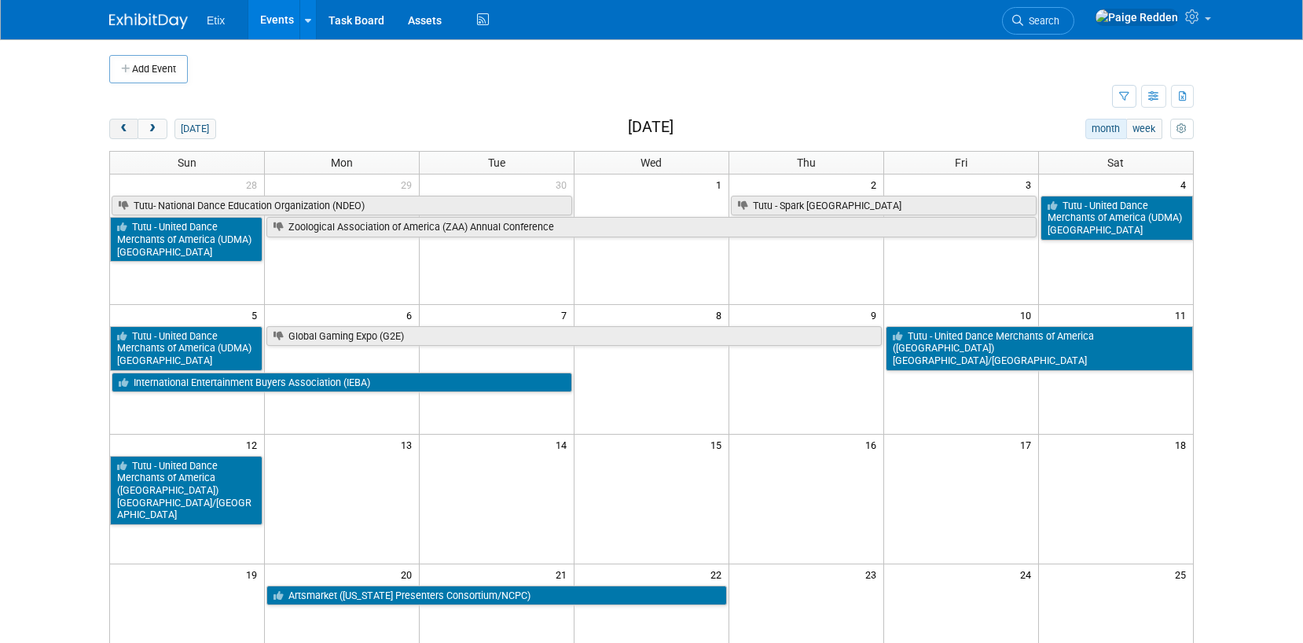
click at [123, 127] on span "prev" at bounding box center [124, 129] width 12 height 10
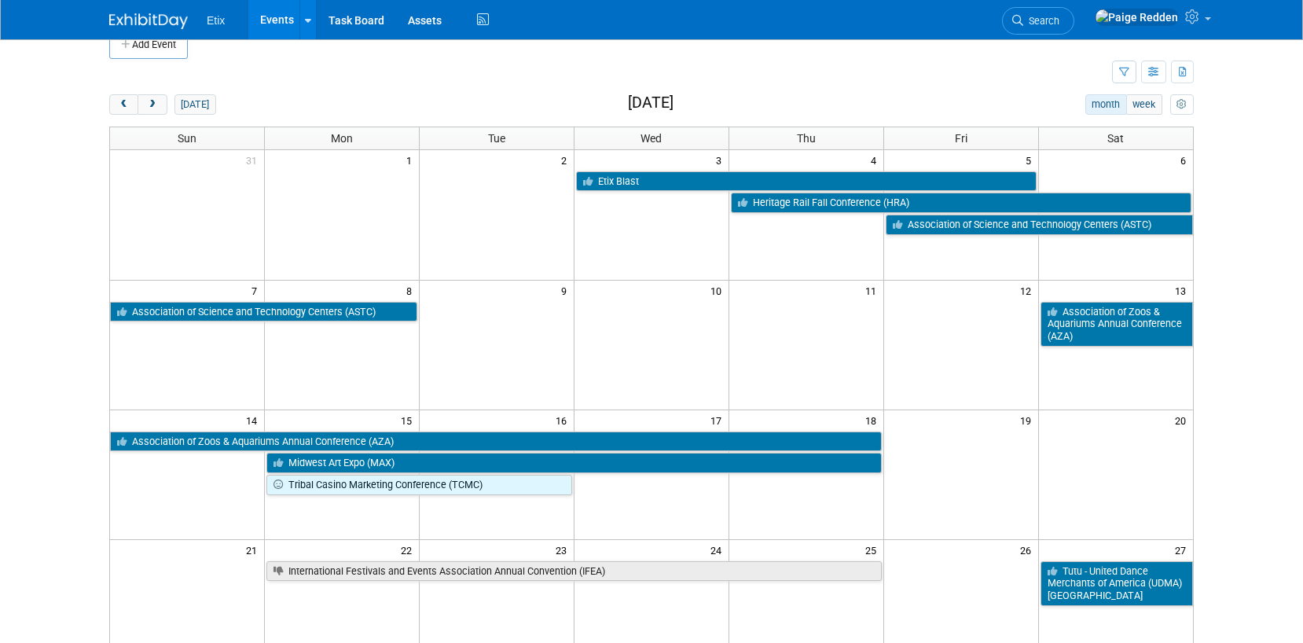
scroll to position [17, 0]
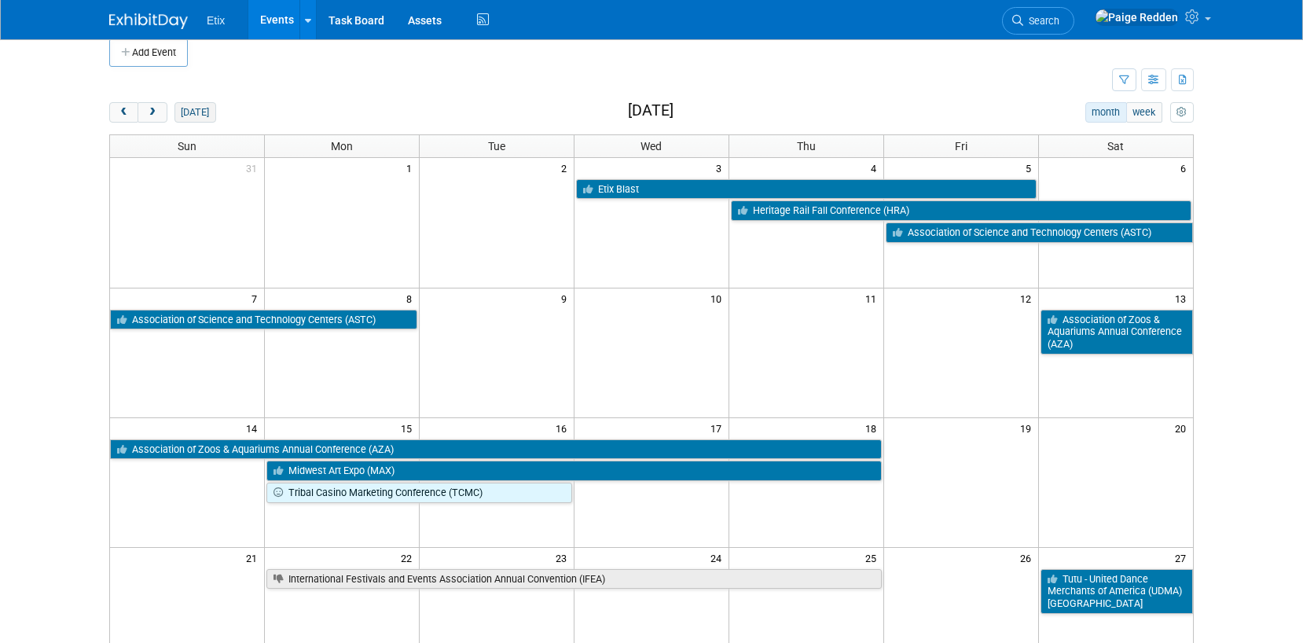
click at [186, 112] on button "[DATE]" at bounding box center [196, 112] width 42 height 20
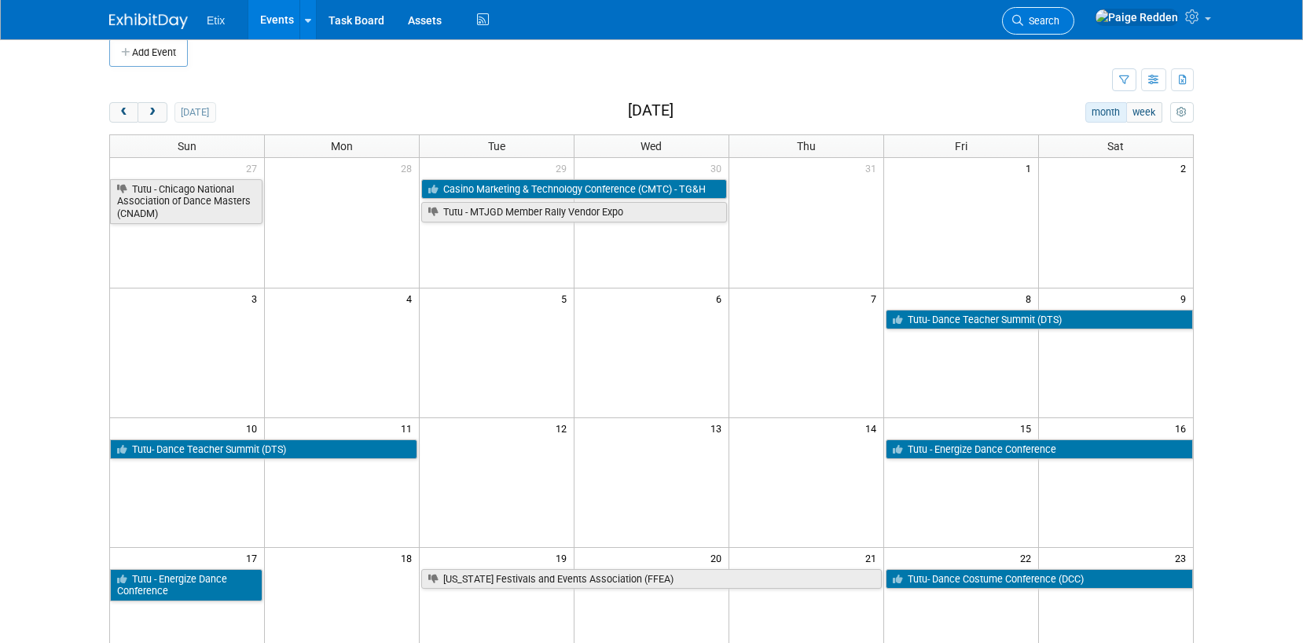
click at [1075, 29] on link "Search" at bounding box center [1038, 21] width 72 height 28
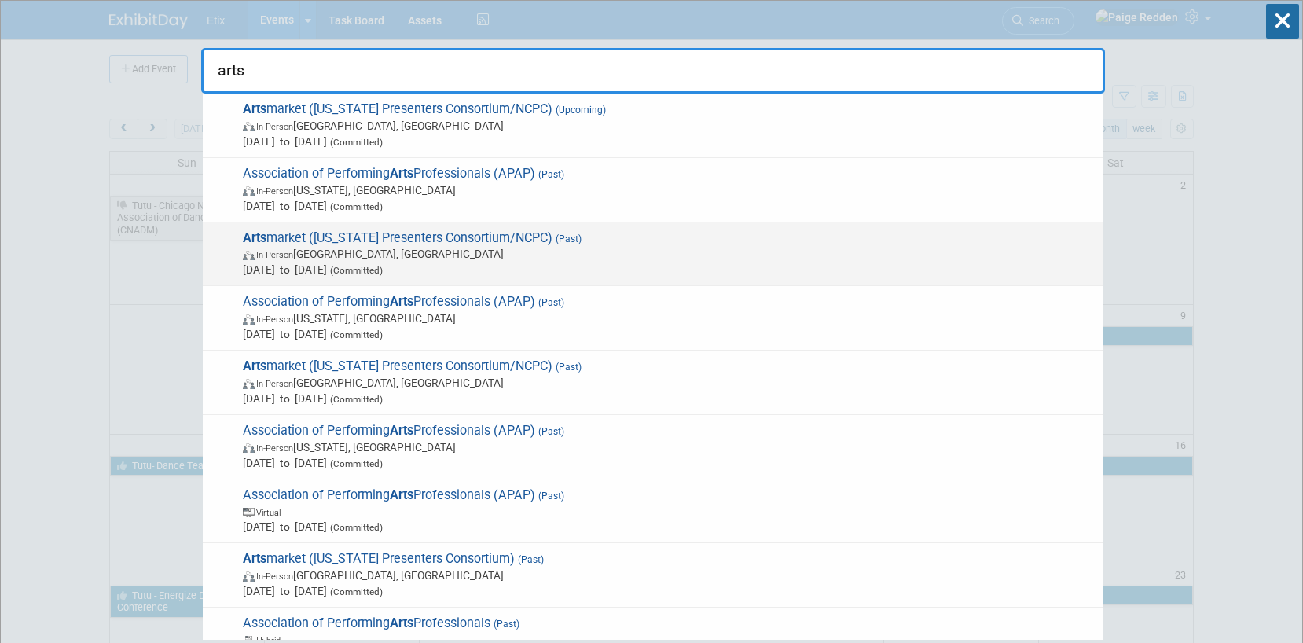
type input "arts"
click at [357, 255] on span "In-Person Durham, NC" at bounding box center [669, 254] width 853 height 16
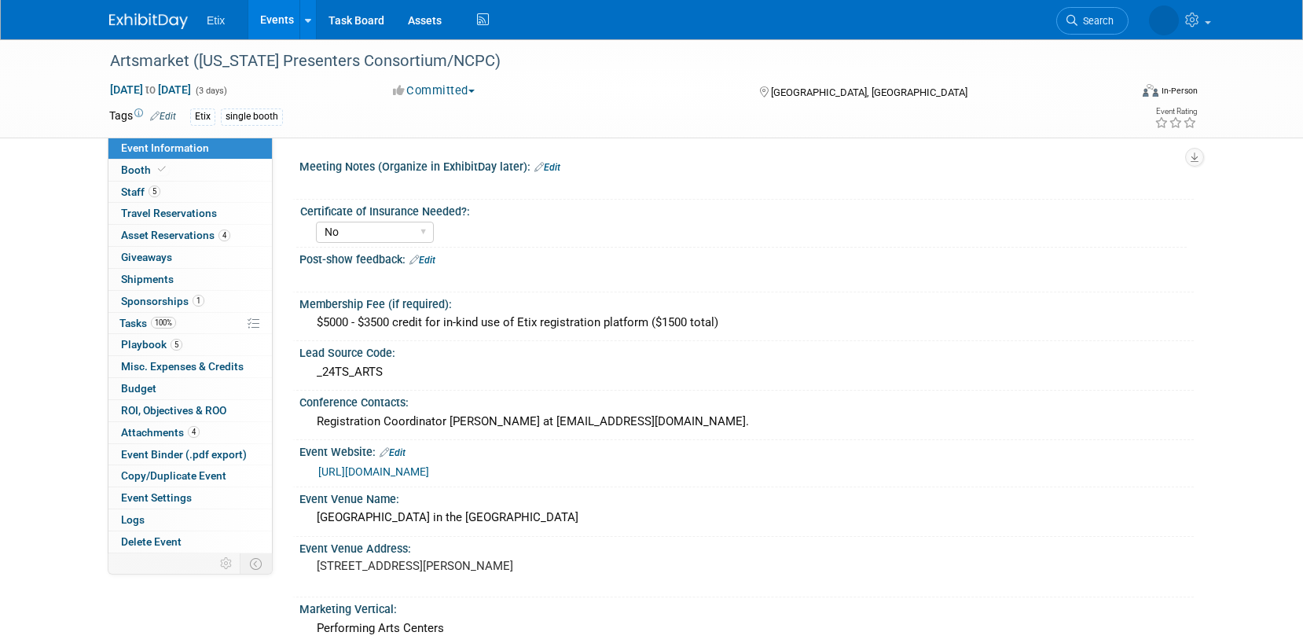
select select "No"
click at [179, 194] on link "5 Staff 5" at bounding box center [190, 192] width 164 height 21
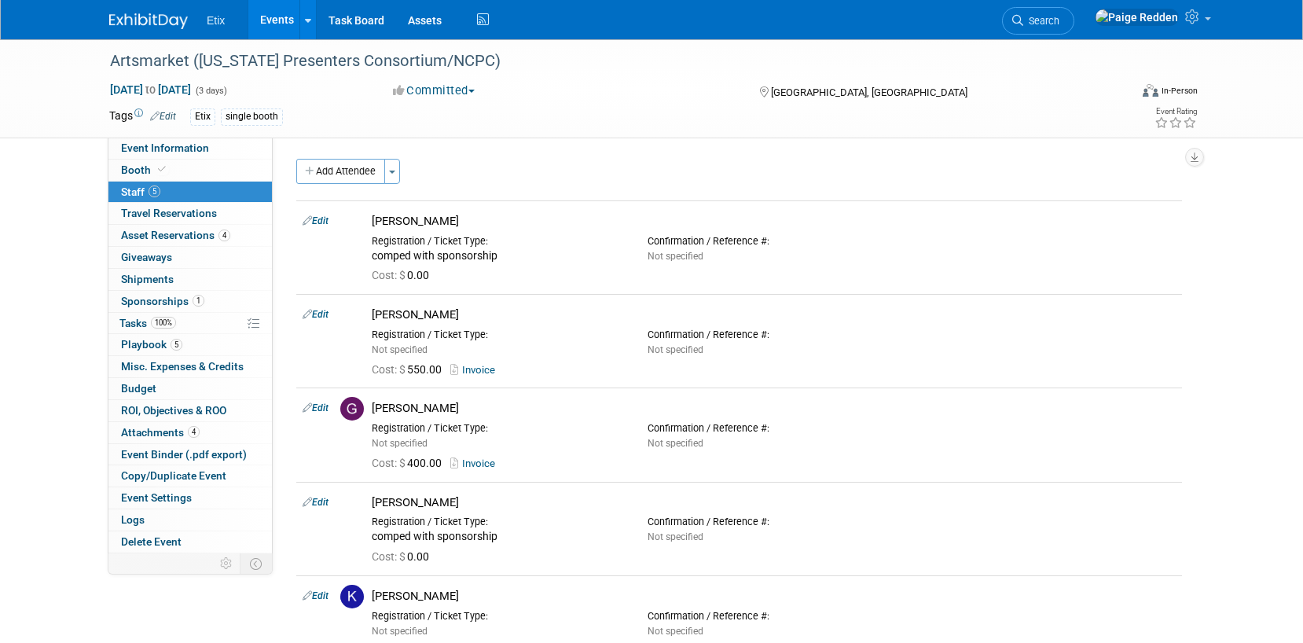
click at [277, 16] on link "Events" at bounding box center [276, 19] width 57 height 39
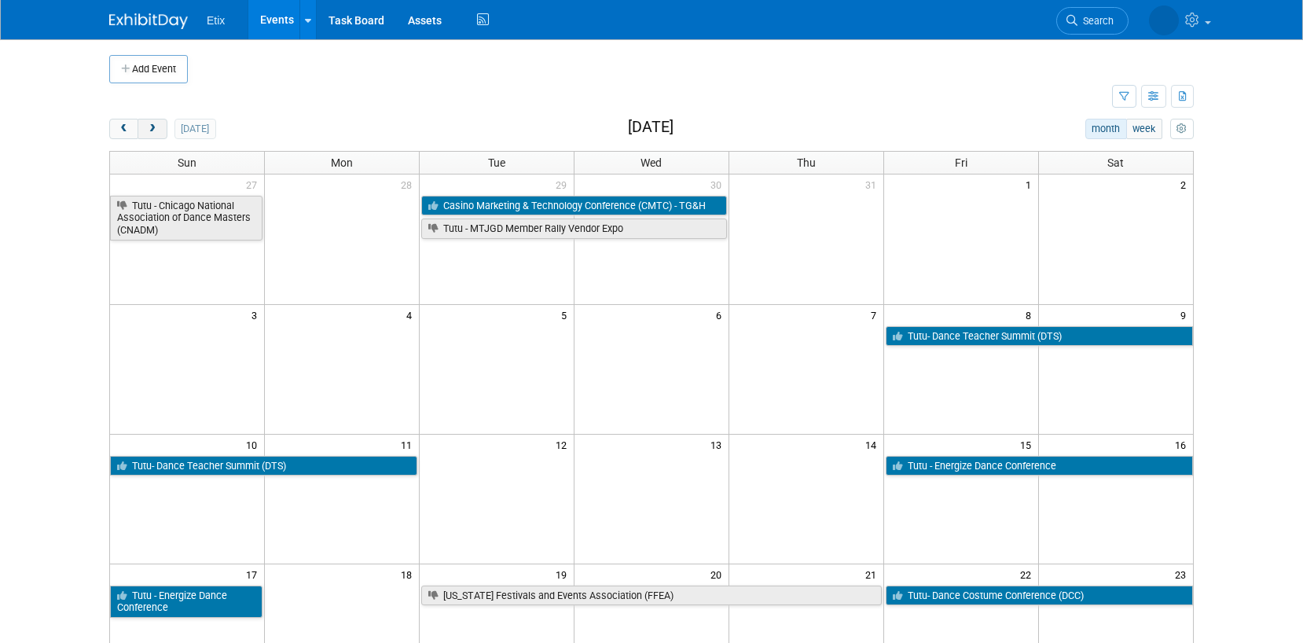
click at [146, 130] on span "next" at bounding box center [152, 129] width 12 height 10
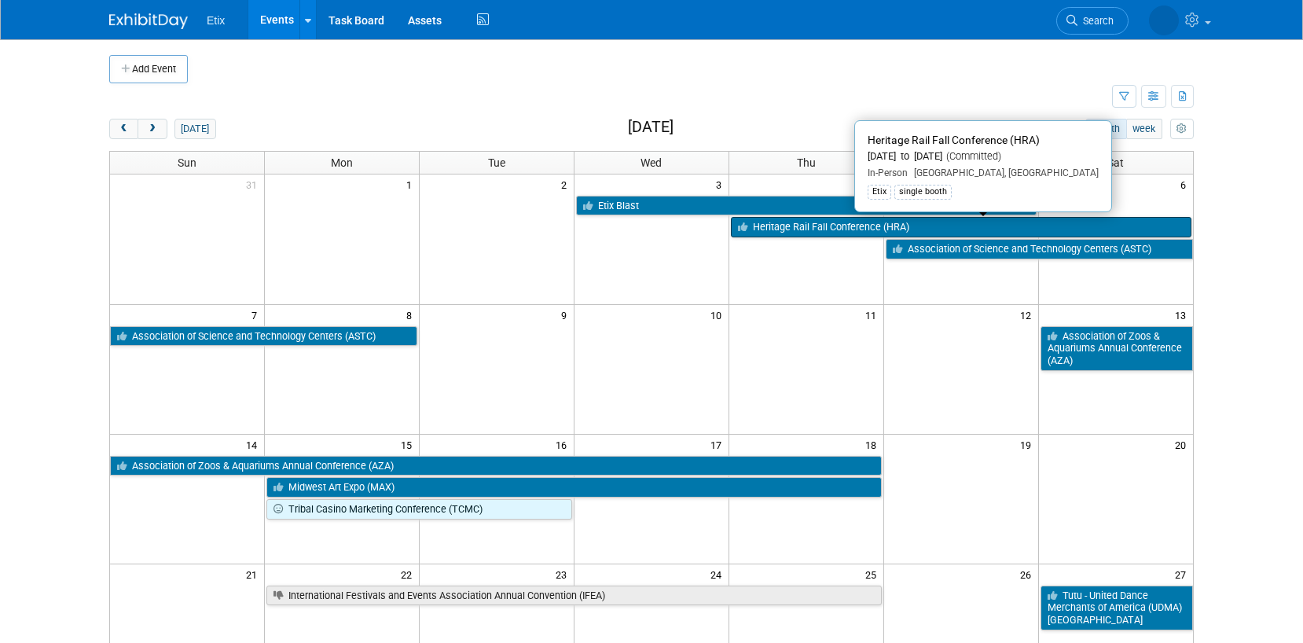
click at [807, 227] on link "Heritage Rail Fall Conference (HRA)" at bounding box center [961, 227] width 461 height 20
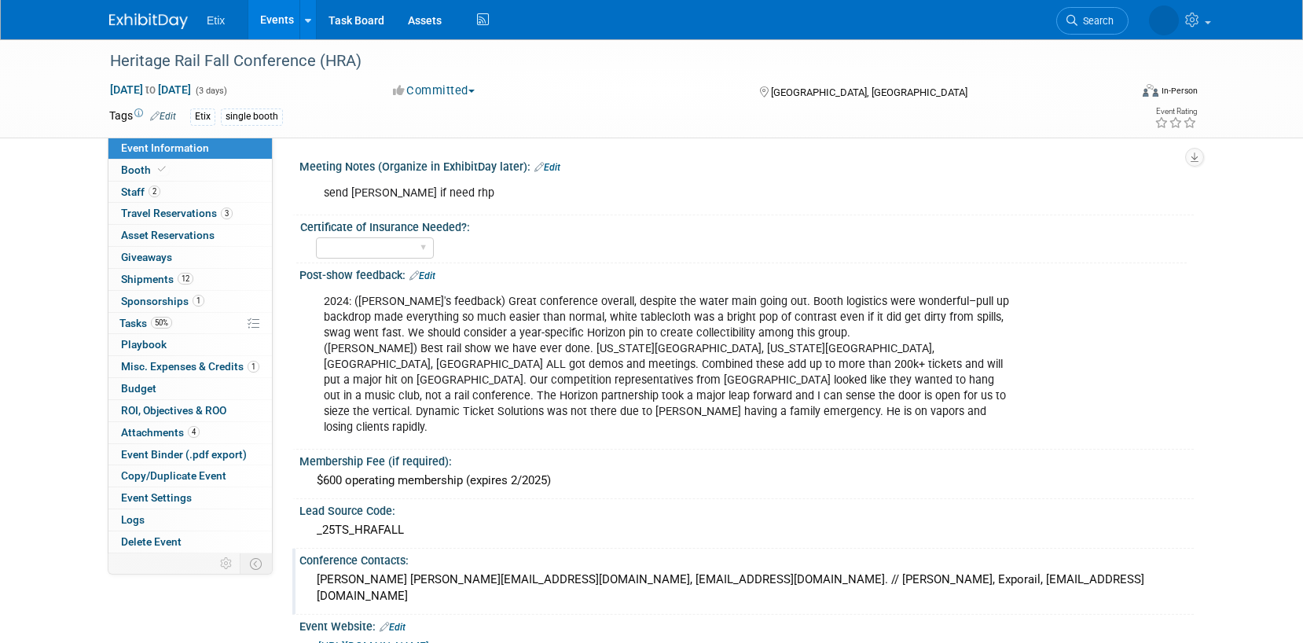
click at [319, 568] on div "Lynette Rickman lynette@lagniappemgmt.com, contact@heritagerail.org. // Peter M…" at bounding box center [746, 589] width 871 height 42
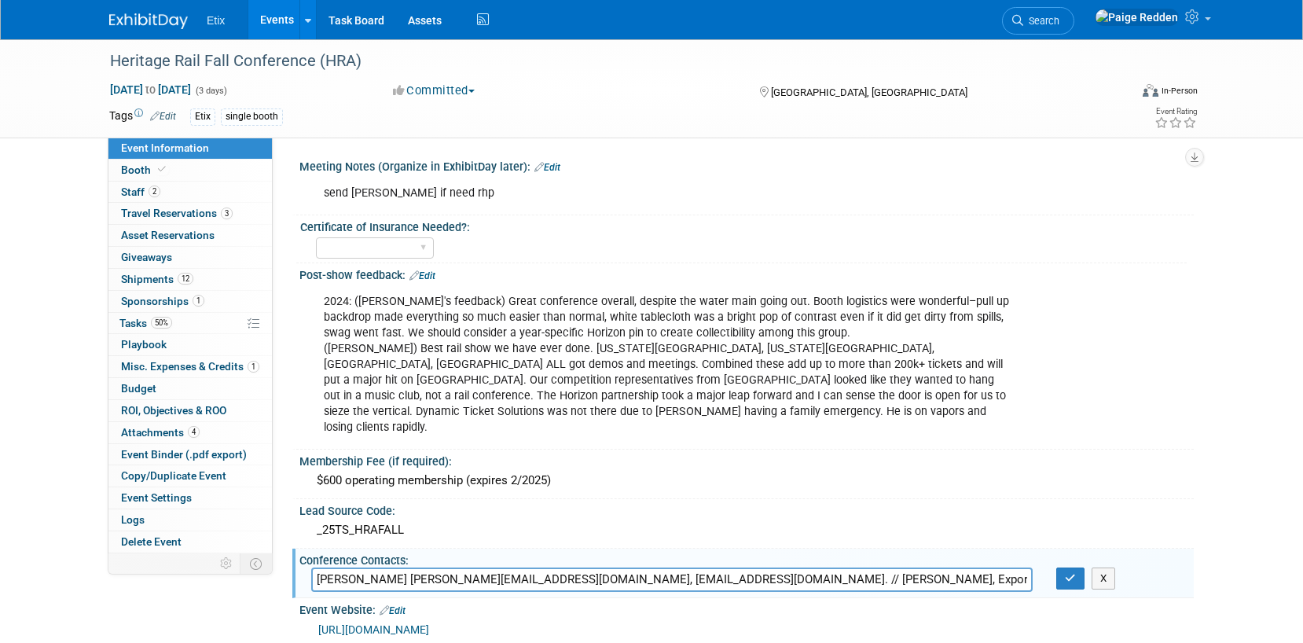
click at [318, 568] on input "Lynette Rickman lynette@lagniappemgmt.com, contact@heritagerail.org. // Peter M…" at bounding box center [672, 580] width 722 height 24
drag, startPoint x: 318, startPoint y: 565, endPoint x: 565, endPoint y: 565, distance: 246.8
click at [565, 568] on input "Lynette Rickman lynette@lagniappemgmt.com, contact@heritagerail.org. // Peter M…" at bounding box center [672, 580] width 722 height 24
drag, startPoint x: 925, startPoint y: 565, endPoint x: 670, endPoint y: 563, distance: 255.5
click at [669, 568] on input "Russell Heerdt <rheerdt@durangotrain.com// @heritagerail.org. // Peter Murphy, …" at bounding box center [672, 580] width 722 height 24
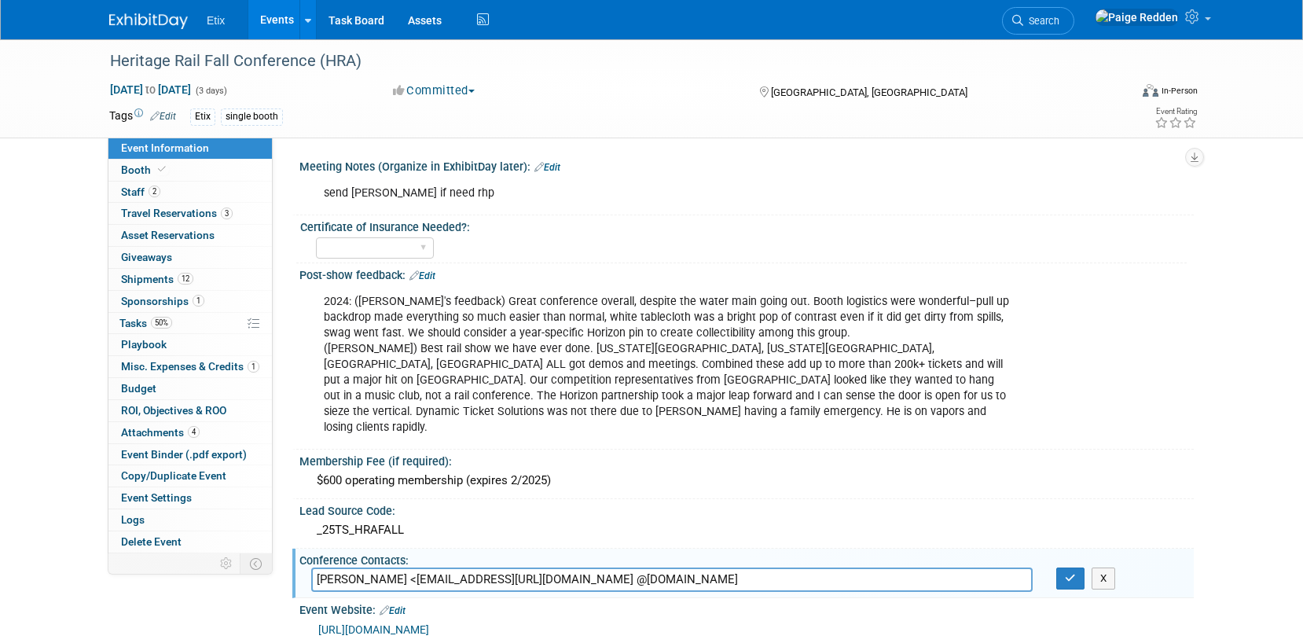
type input "Russell Heerdt <rheerdt@durangotrain.com// @heritagerail.org"
click at [1075, 573] on icon "button" at bounding box center [1070, 578] width 11 height 10
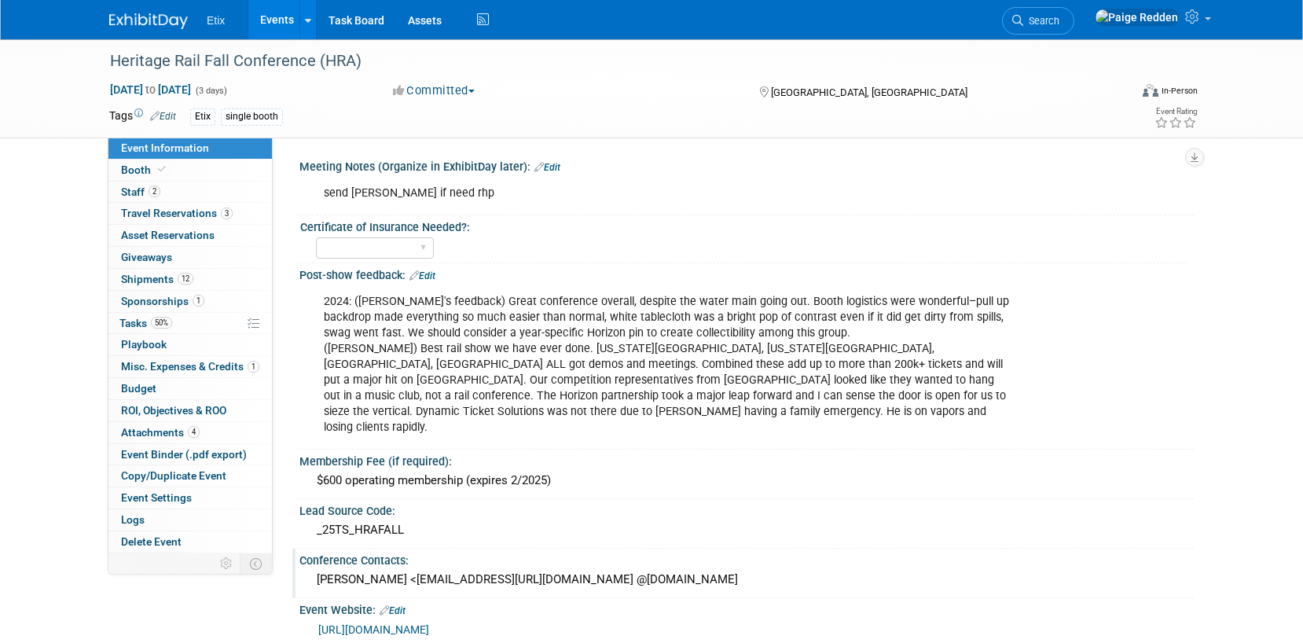
click at [255, 17] on link "Events" at bounding box center [276, 19] width 57 height 39
